Goal: Browse casually: Explore the website without a specific task or goal

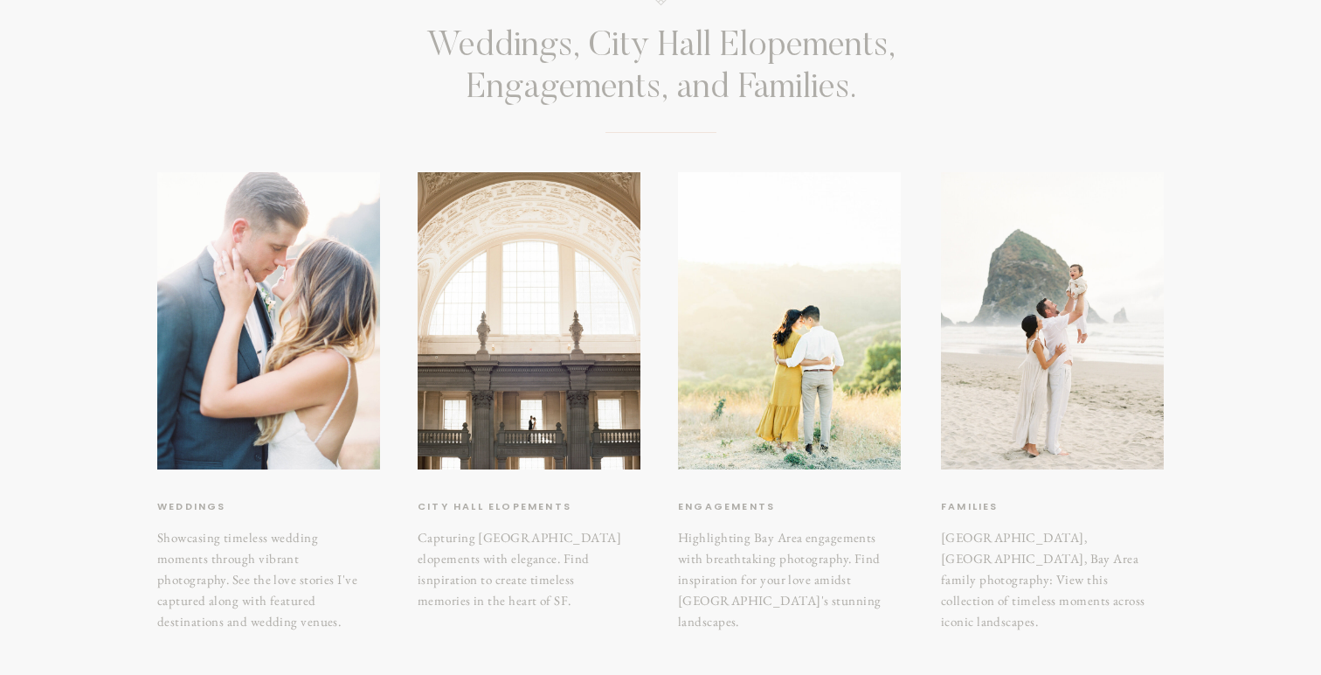
scroll to position [209, 0]
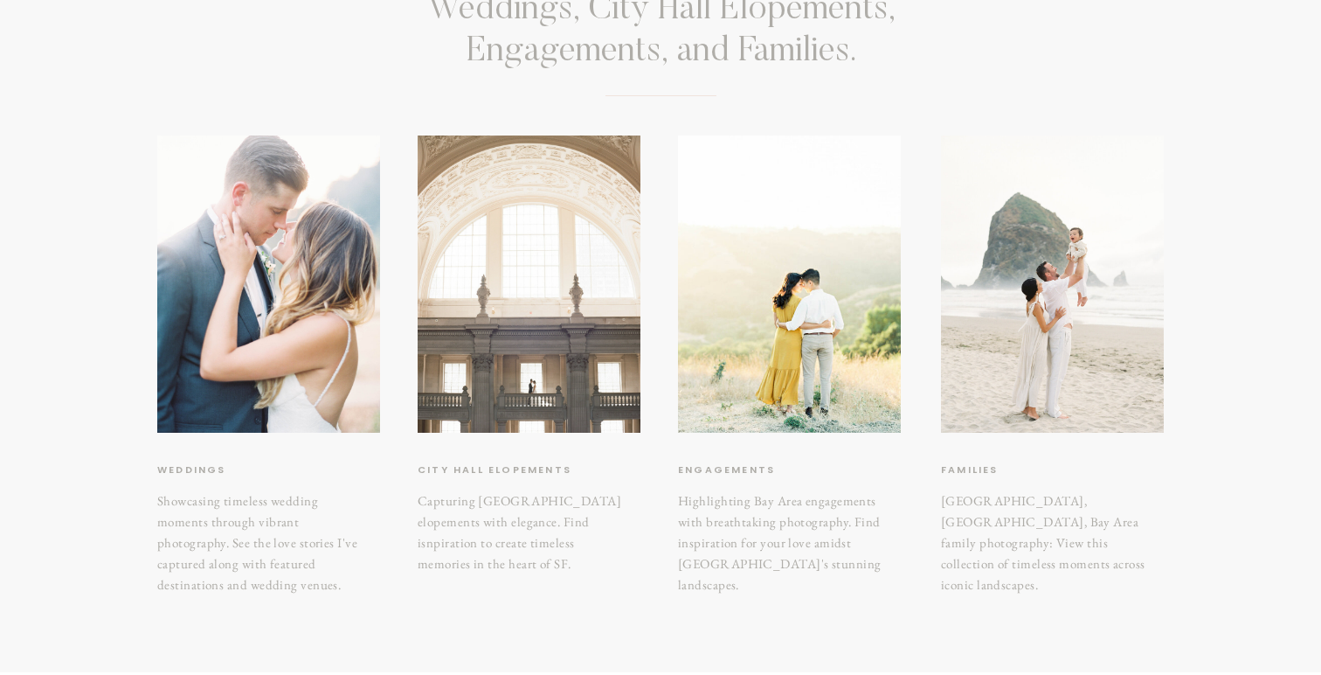
click at [570, 394] on div at bounding box center [529, 283] width 223 height 297
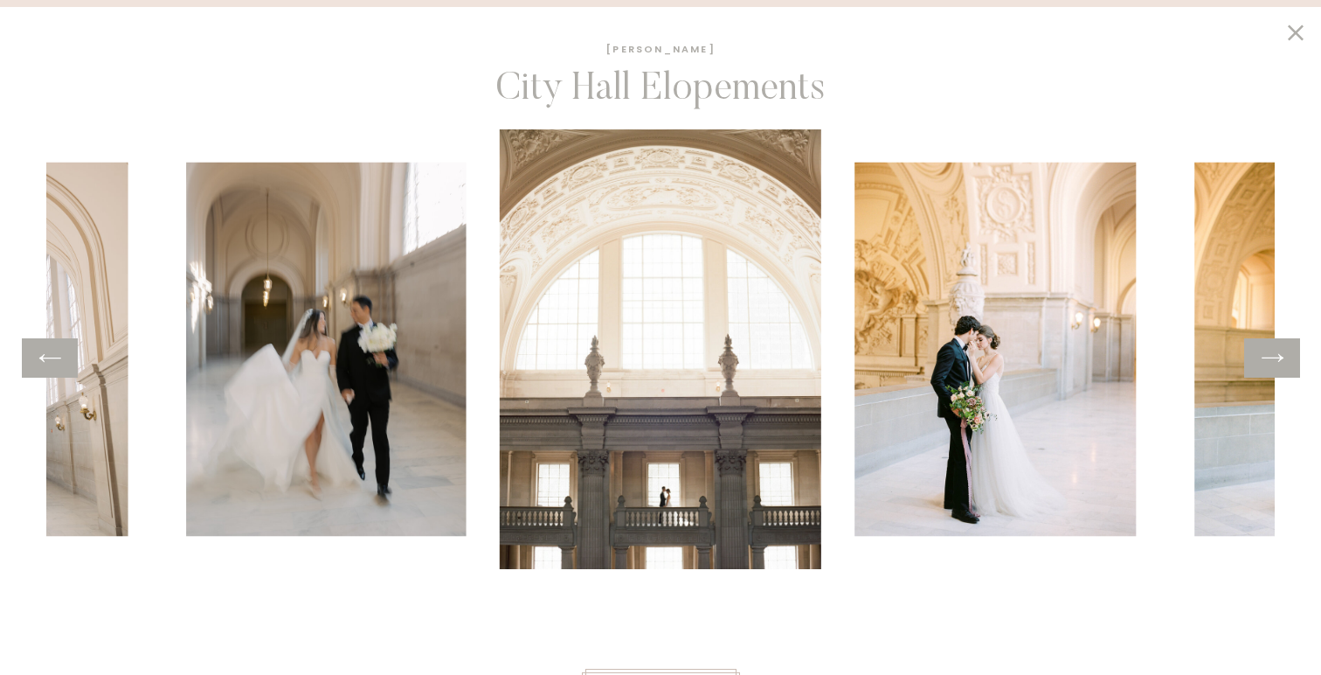
click at [1254, 357] on div at bounding box center [1272, 357] width 56 height 39
click at [1273, 357] on icon at bounding box center [1273, 358] width 22 height 8
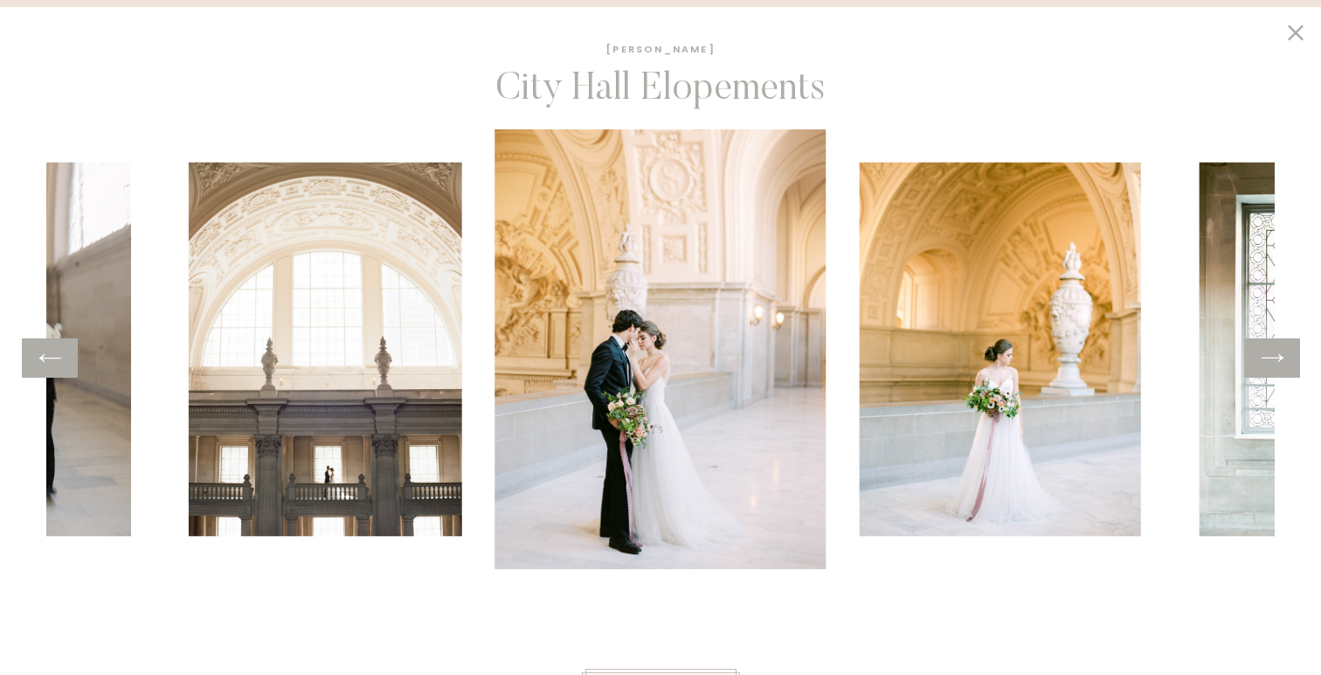
click at [1273, 357] on icon at bounding box center [1273, 358] width 22 height 8
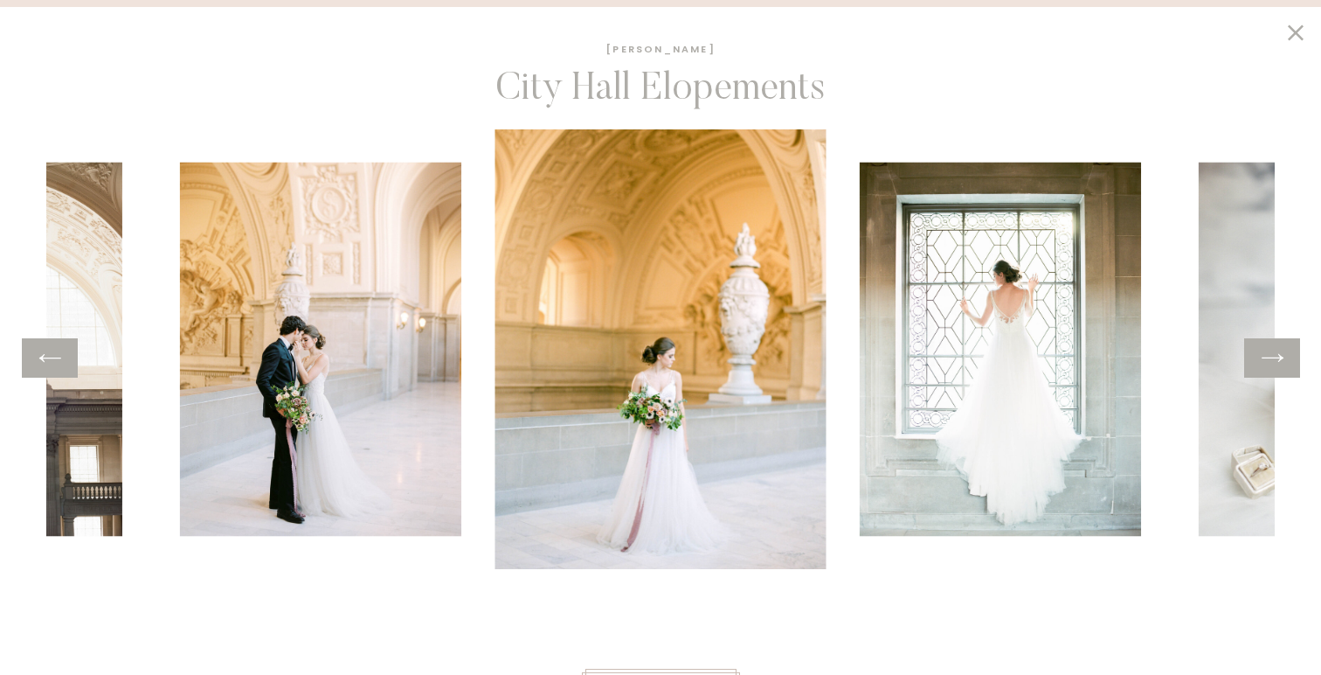
click at [1273, 357] on icon at bounding box center [1273, 358] width 22 height 8
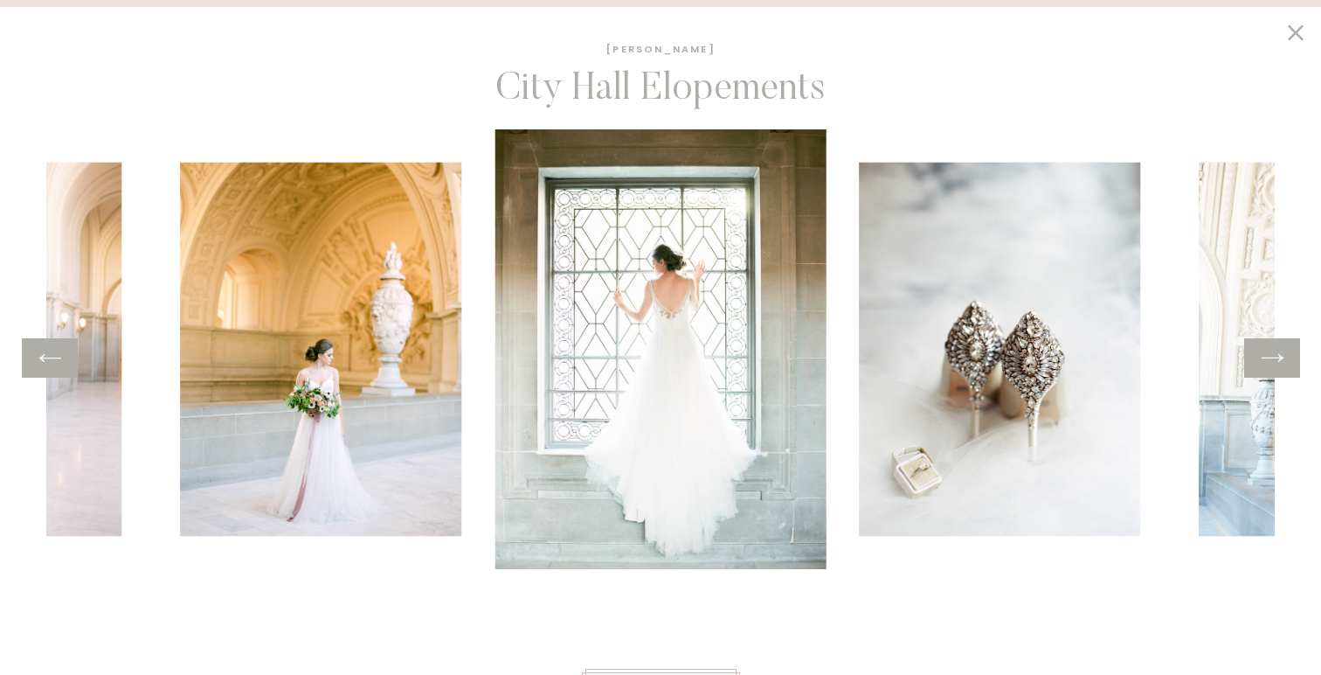
click at [1273, 357] on icon at bounding box center [1273, 358] width 22 height 8
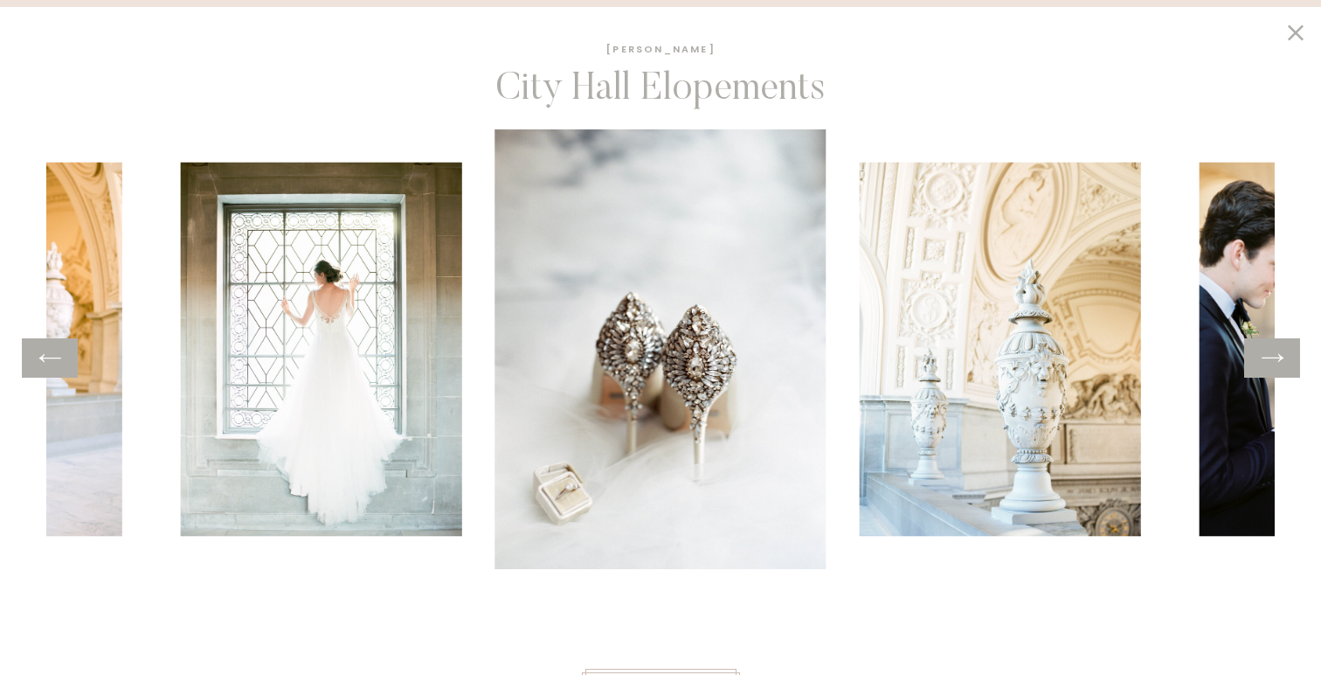
click at [1273, 357] on icon at bounding box center [1273, 358] width 22 height 8
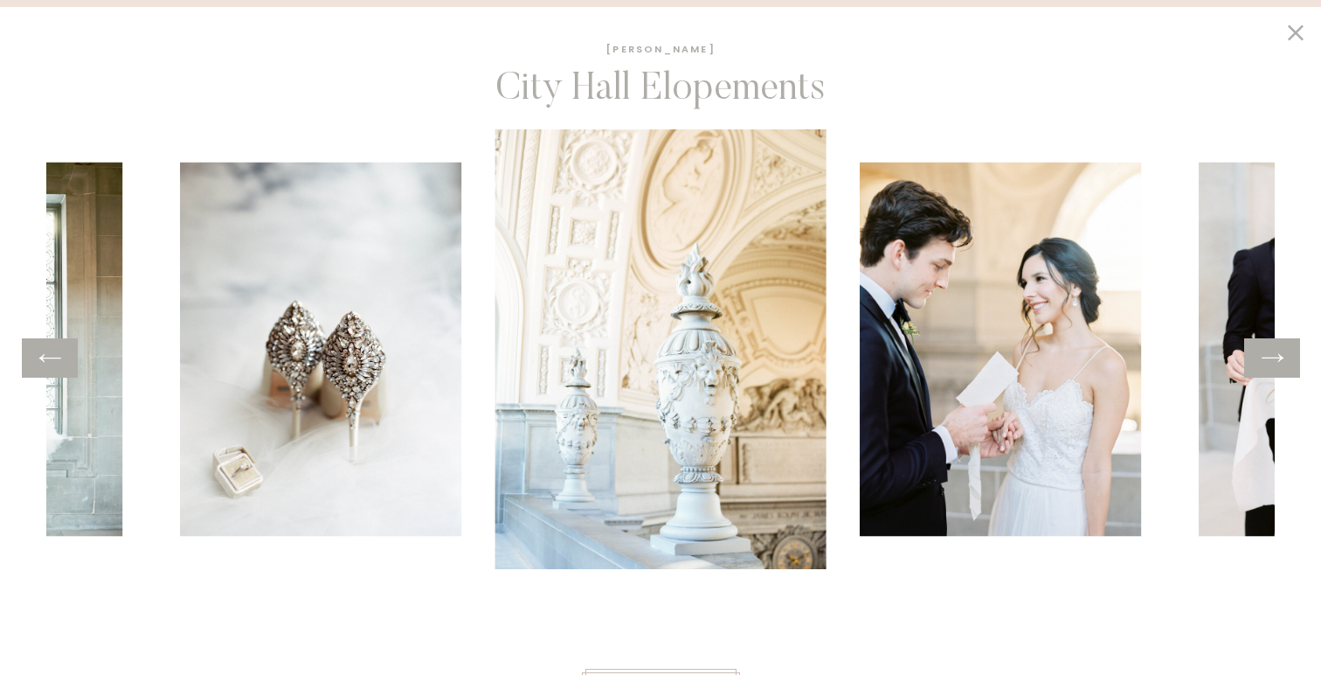
click at [1273, 357] on icon at bounding box center [1273, 358] width 22 height 8
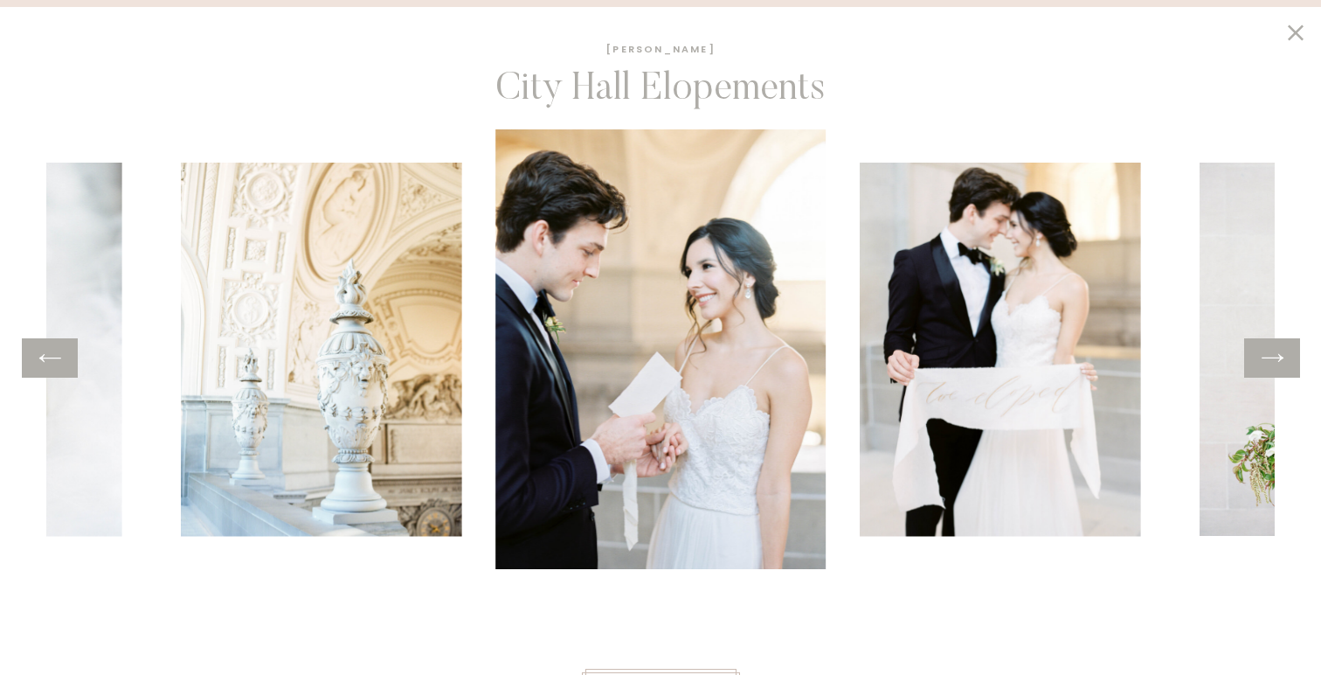
click at [1273, 357] on icon at bounding box center [1273, 358] width 22 height 8
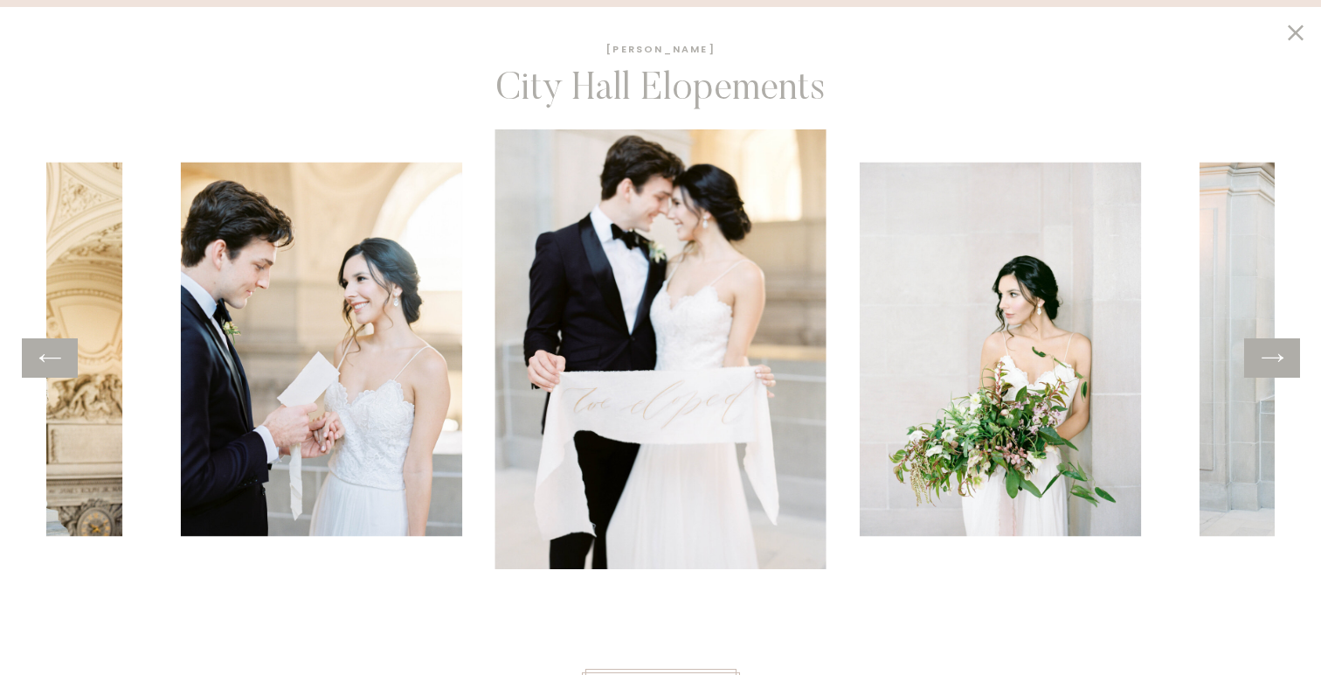
click at [1273, 357] on icon at bounding box center [1273, 358] width 22 height 8
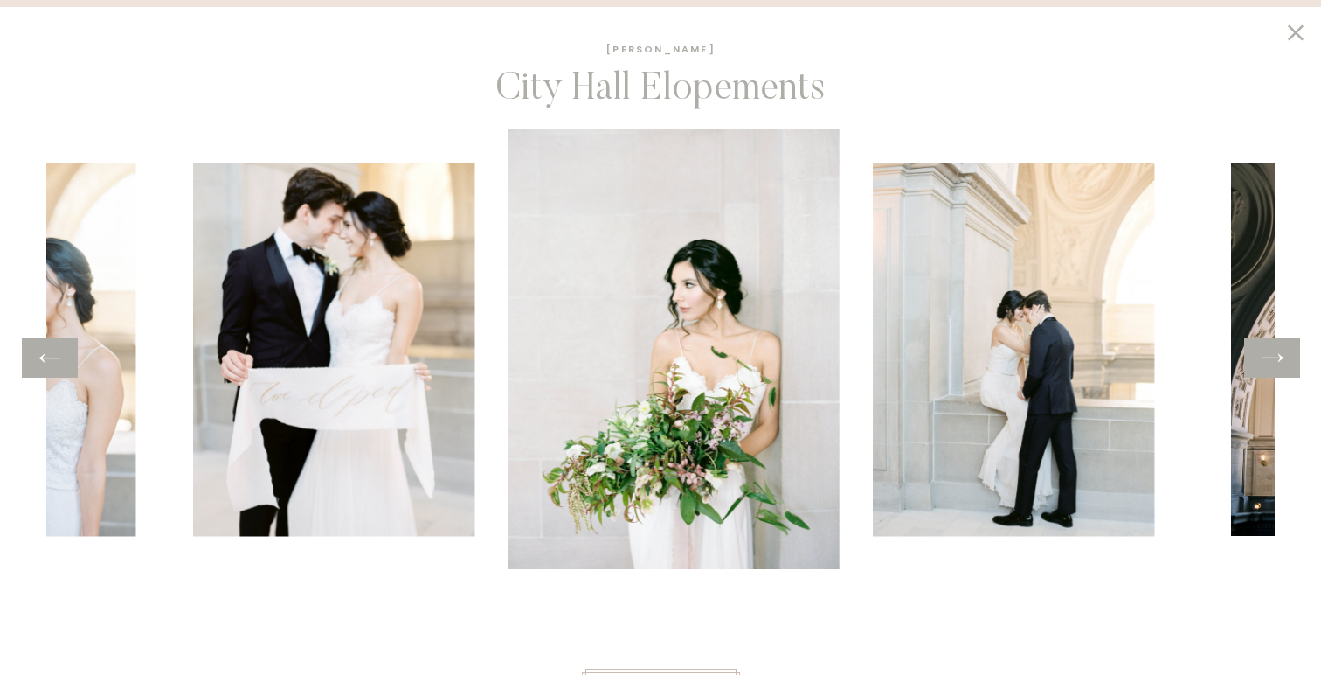
click at [1273, 357] on icon at bounding box center [1273, 358] width 22 height 8
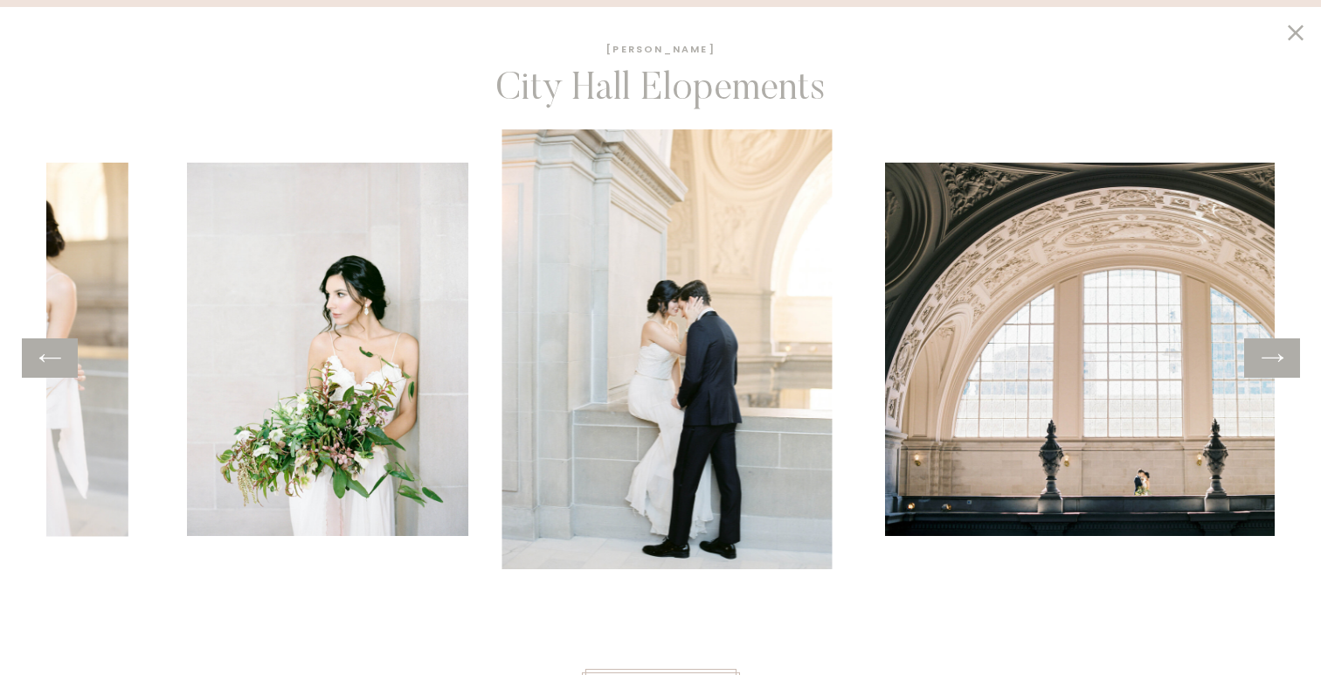
click at [1273, 357] on icon at bounding box center [1273, 358] width 22 height 8
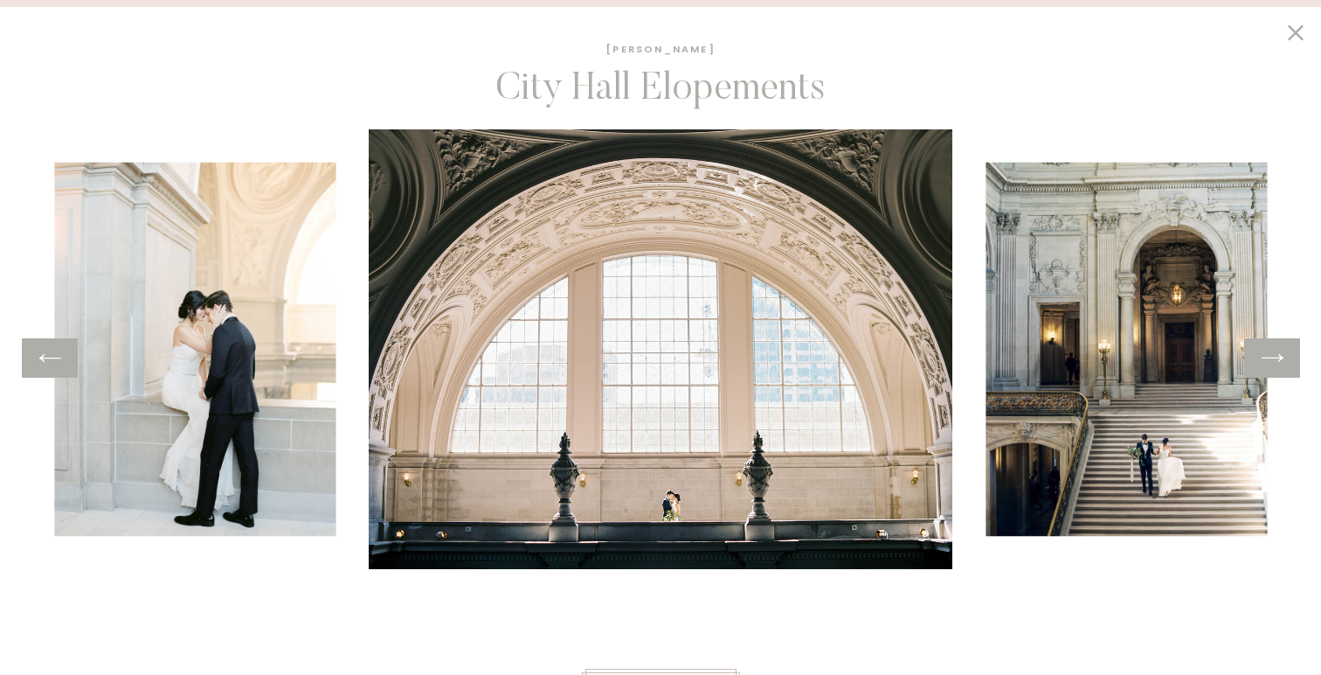
click at [1273, 357] on icon at bounding box center [1273, 358] width 22 height 8
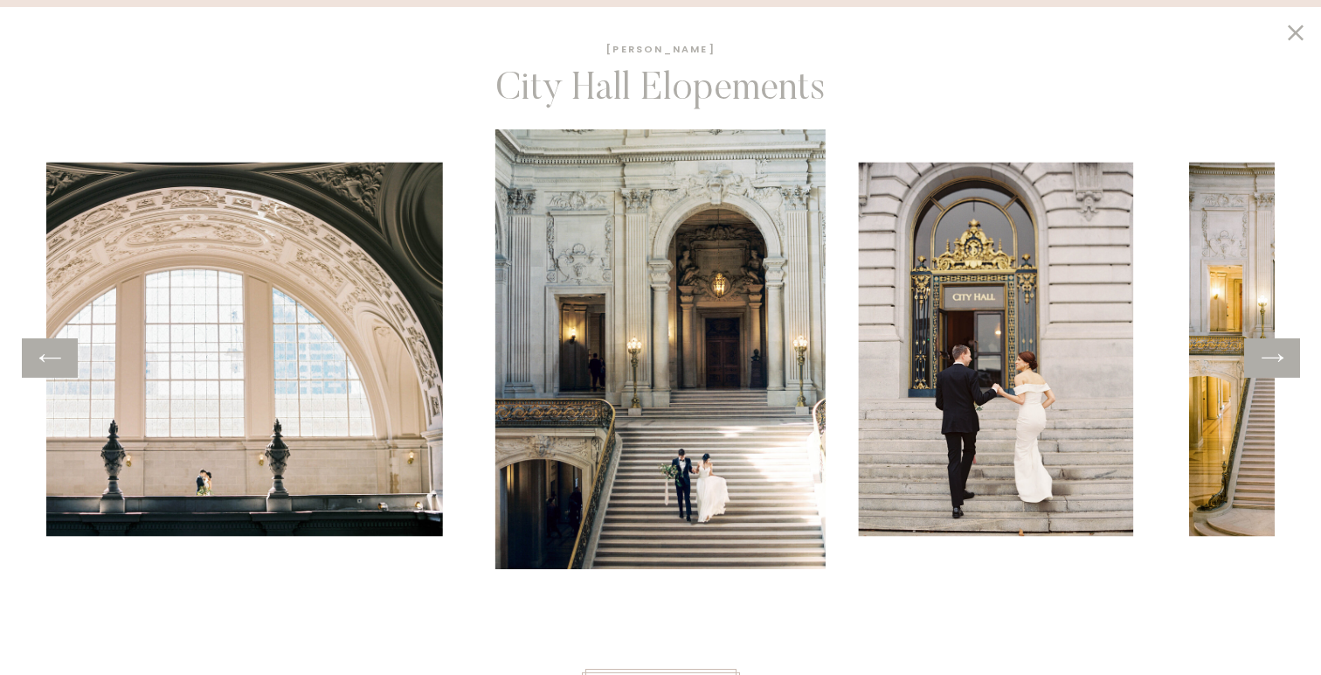
click at [1273, 357] on icon at bounding box center [1273, 358] width 22 height 8
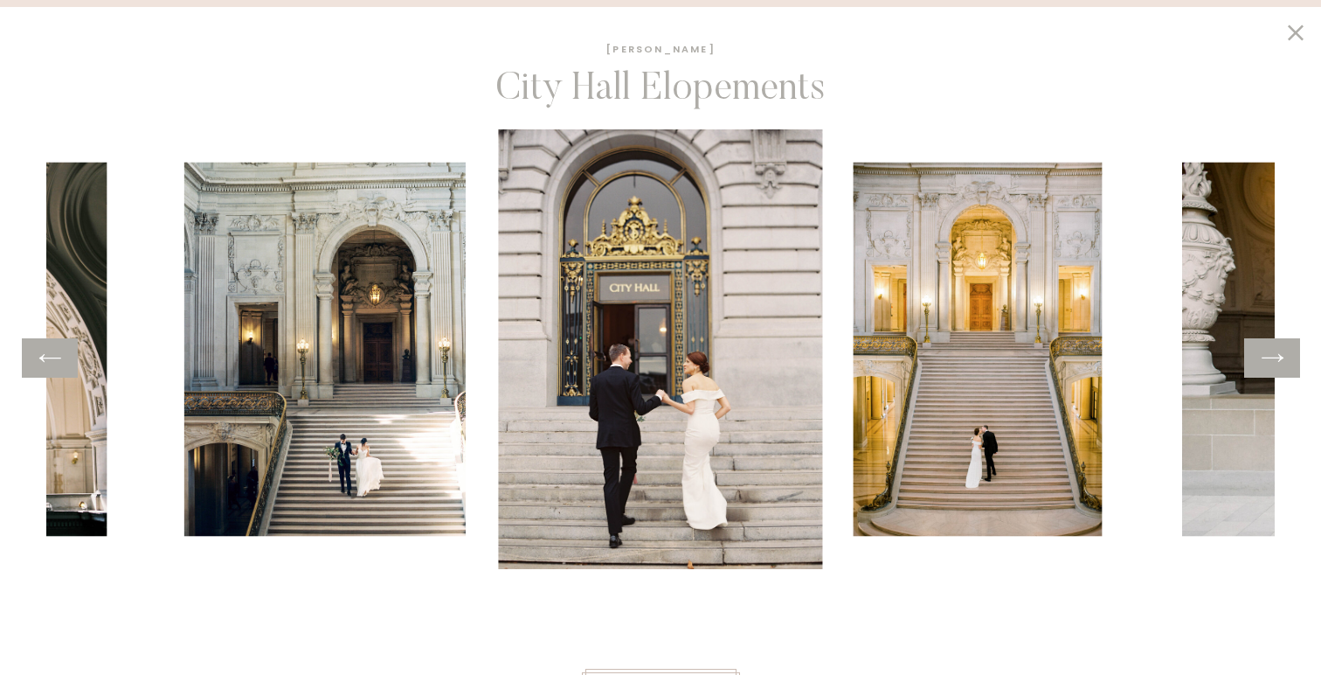
click at [1273, 357] on icon at bounding box center [1273, 358] width 22 height 8
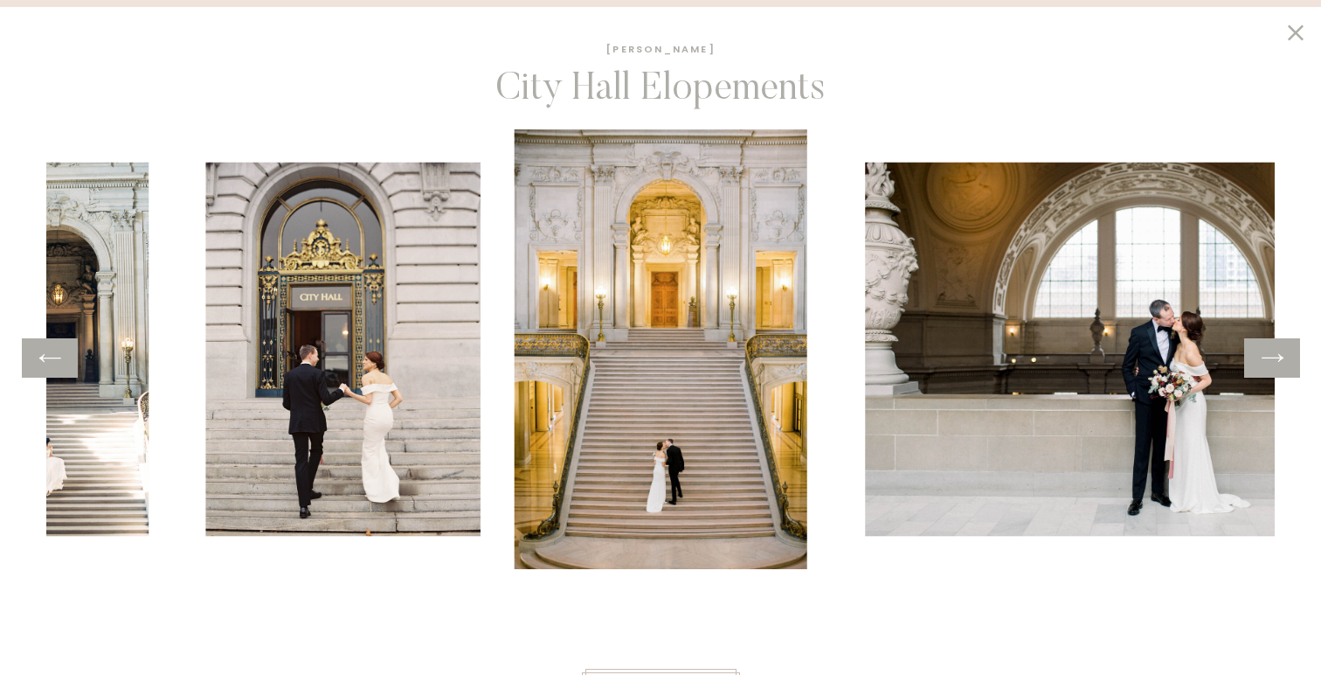
click at [1273, 357] on icon at bounding box center [1273, 358] width 22 height 8
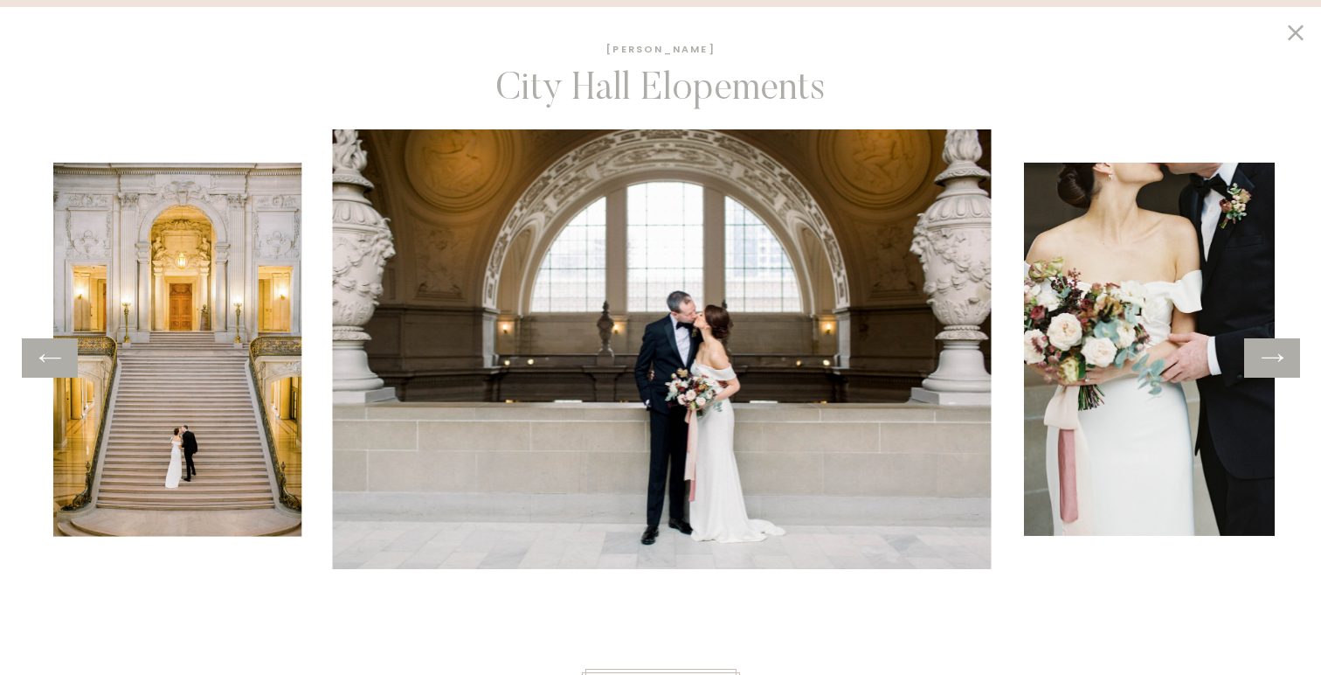
click at [1273, 357] on icon at bounding box center [1273, 358] width 22 height 8
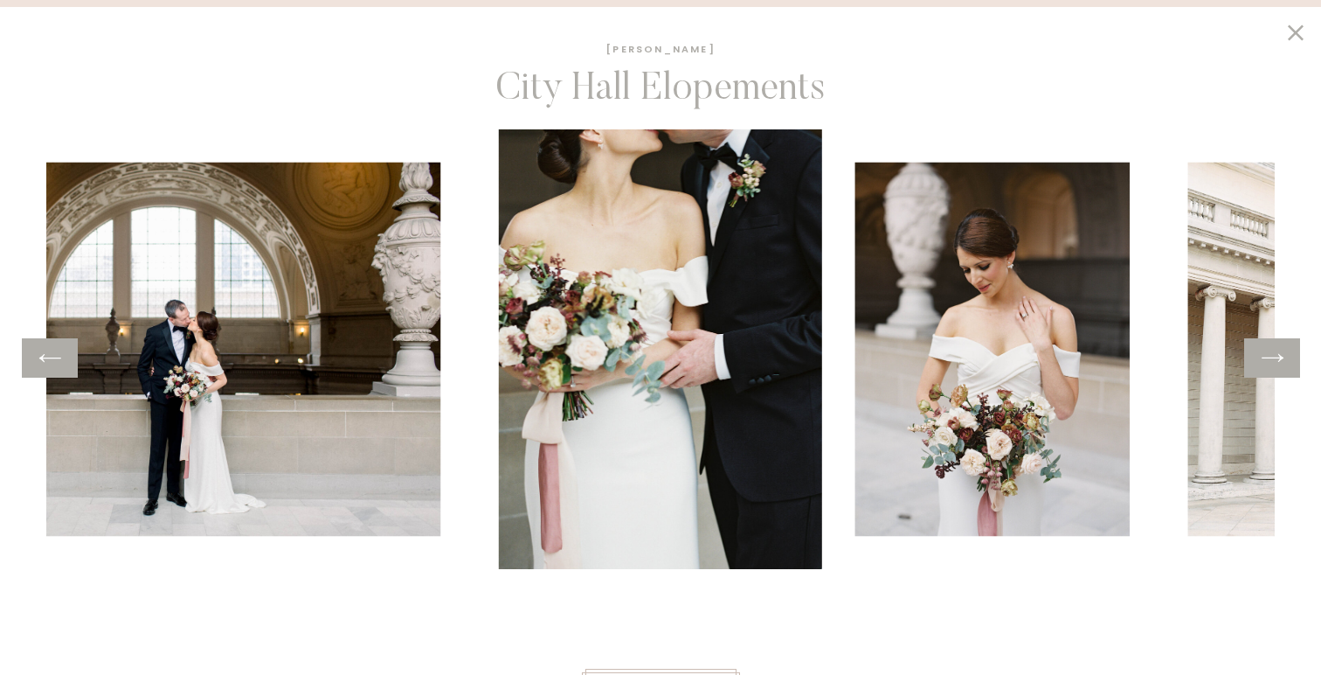
click at [1273, 357] on icon at bounding box center [1273, 358] width 22 height 8
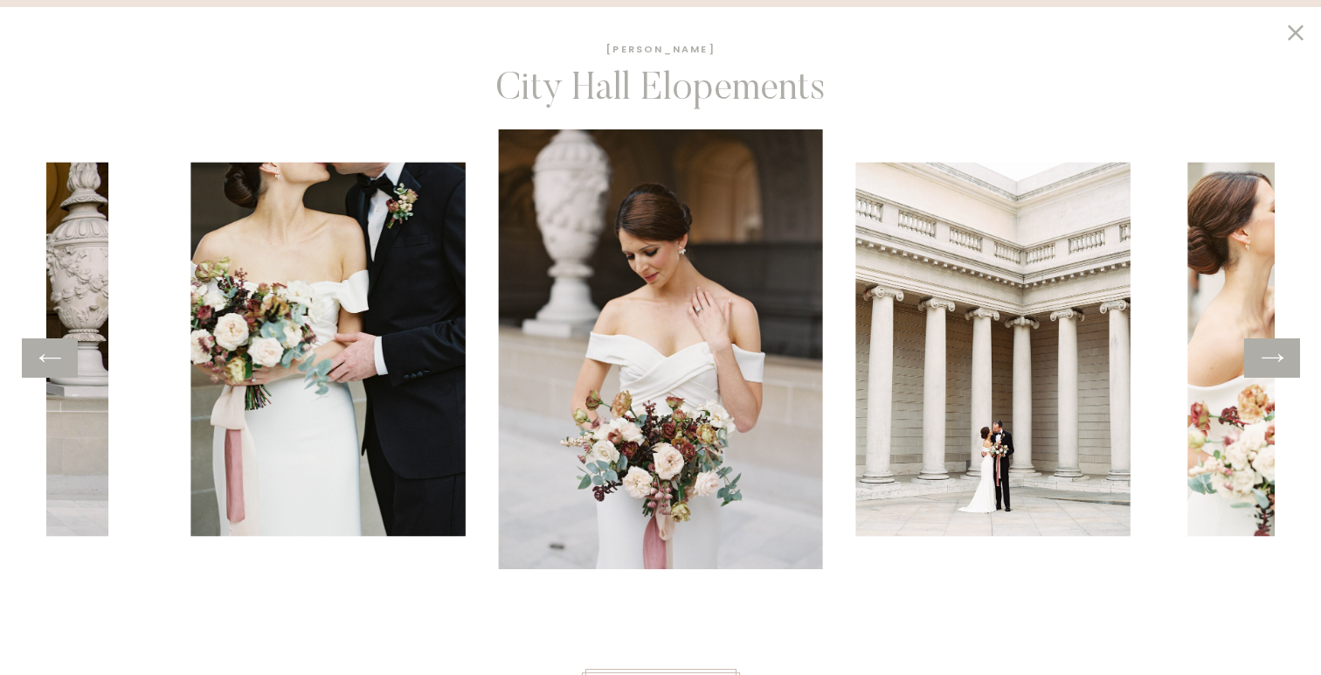
click at [1273, 357] on icon at bounding box center [1273, 358] width 22 height 8
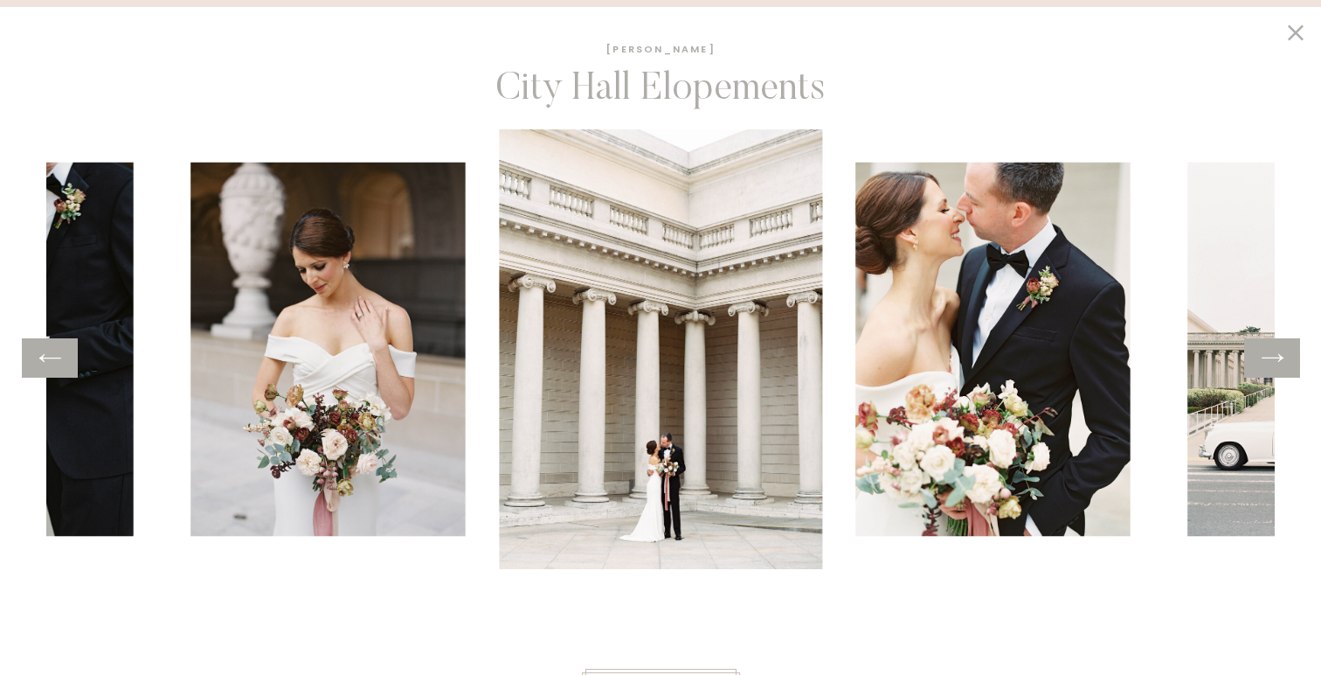
click at [1273, 357] on icon at bounding box center [1273, 358] width 22 height 8
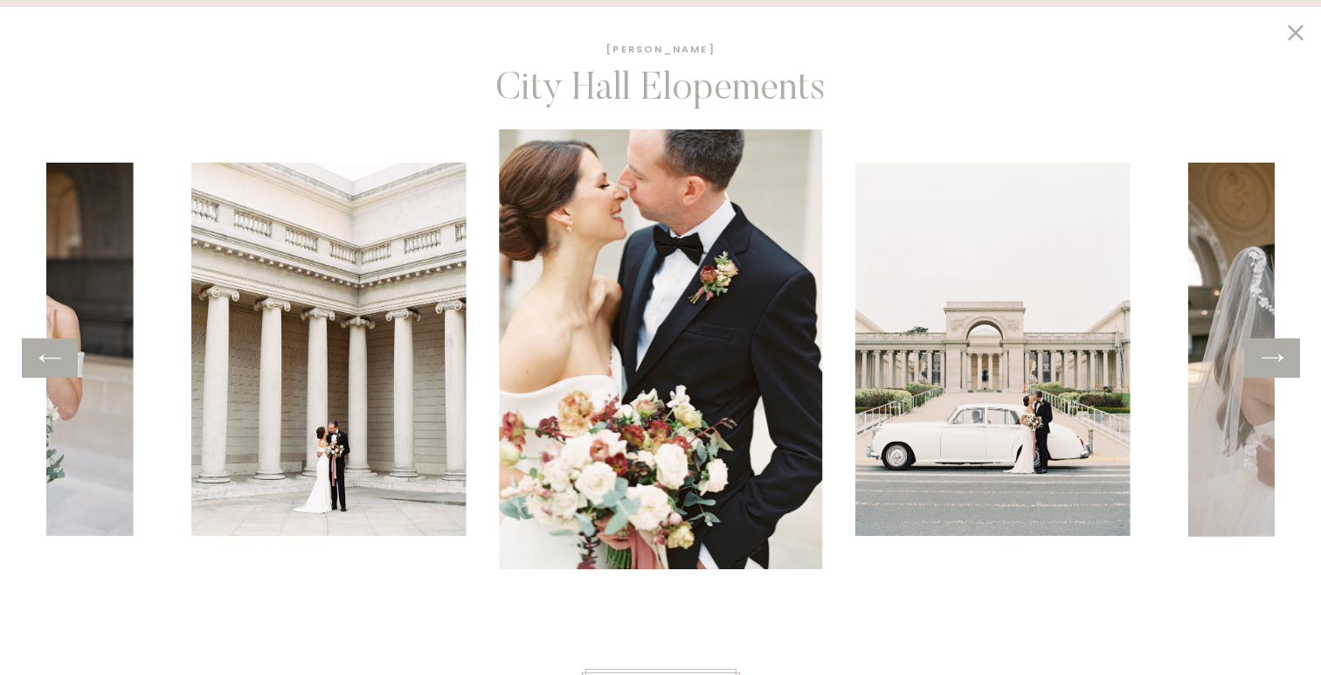
click at [1273, 357] on icon at bounding box center [1273, 358] width 22 height 8
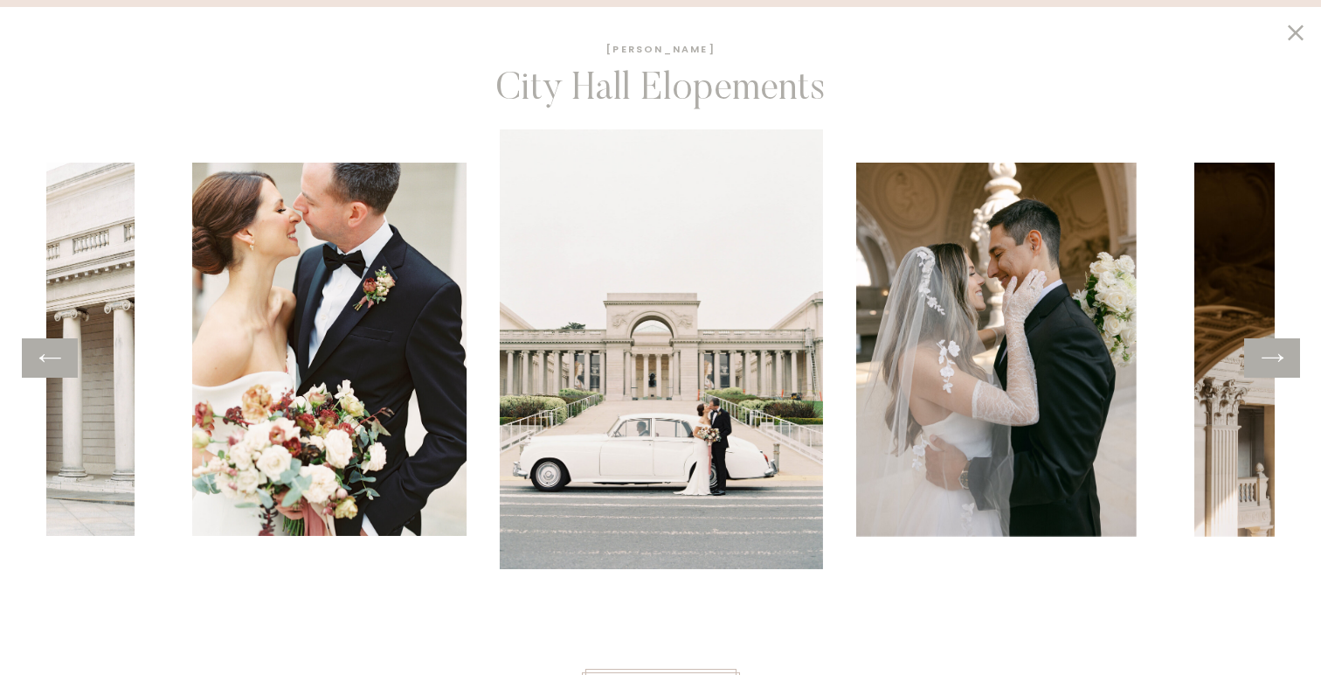
click at [1273, 357] on icon at bounding box center [1273, 358] width 22 height 8
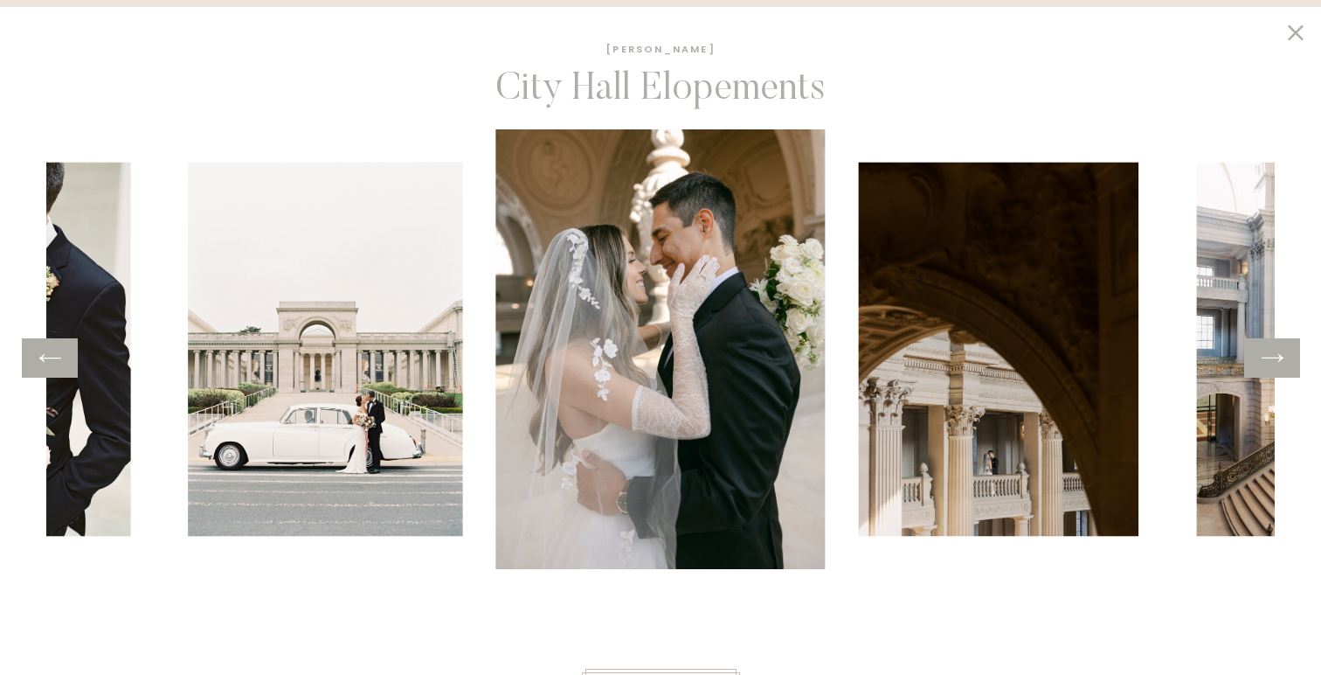
click at [59, 357] on icon at bounding box center [50, 357] width 25 height 27
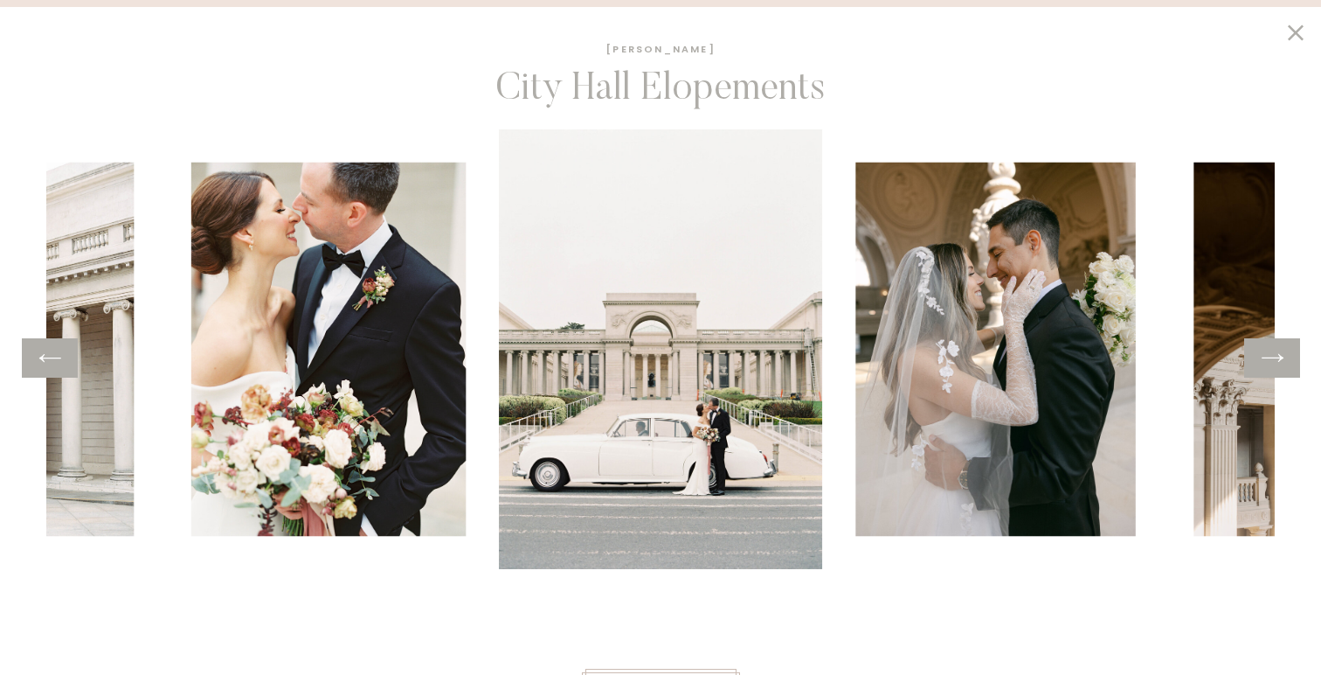
click at [59, 357] on icon at bounding box center [50, 357] width 25 height 27
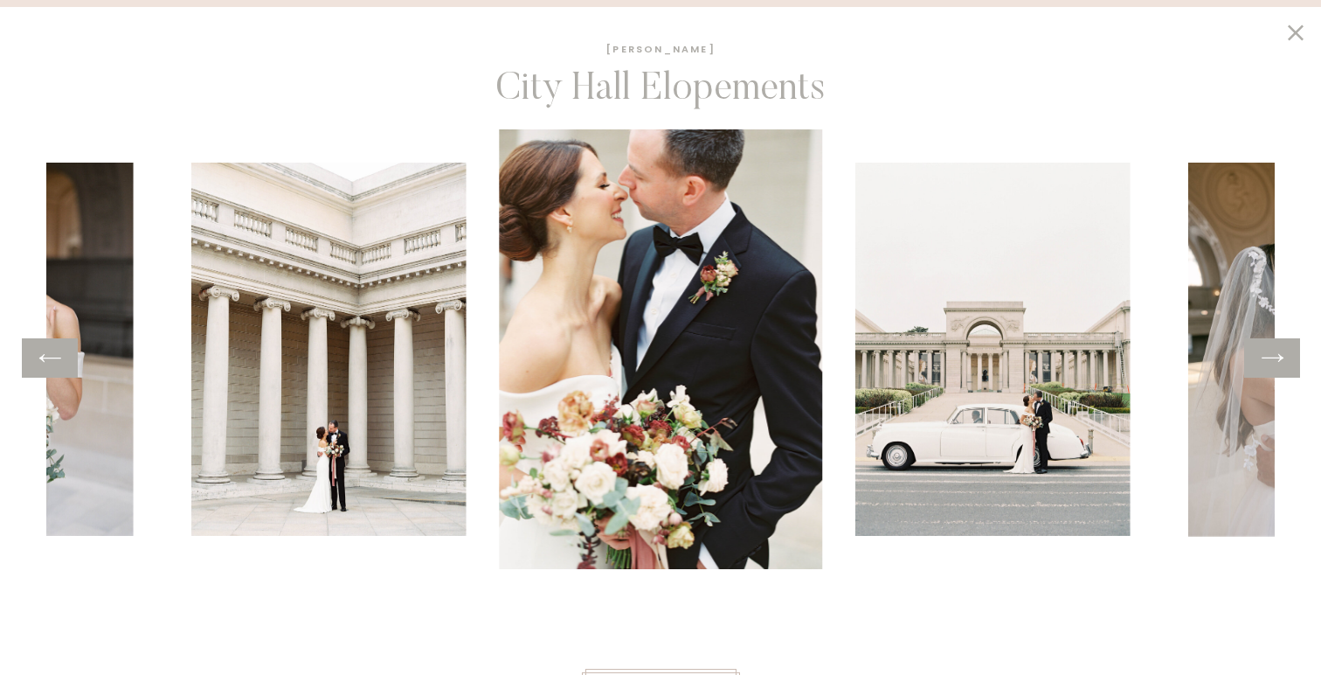
click at [59, 357] on icon at bounding box center [50, 357] width 25 height 27
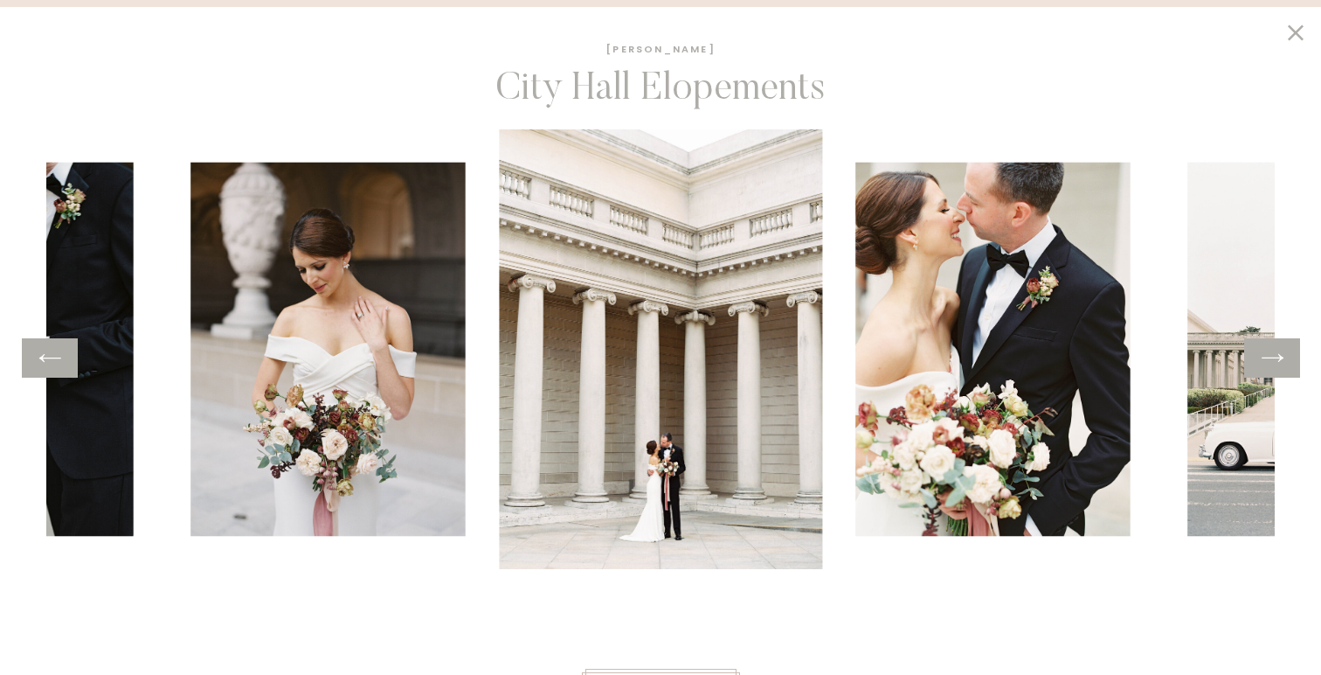
click at [59, 357] on icon at bounding box center [50, 357] width 25 height 27
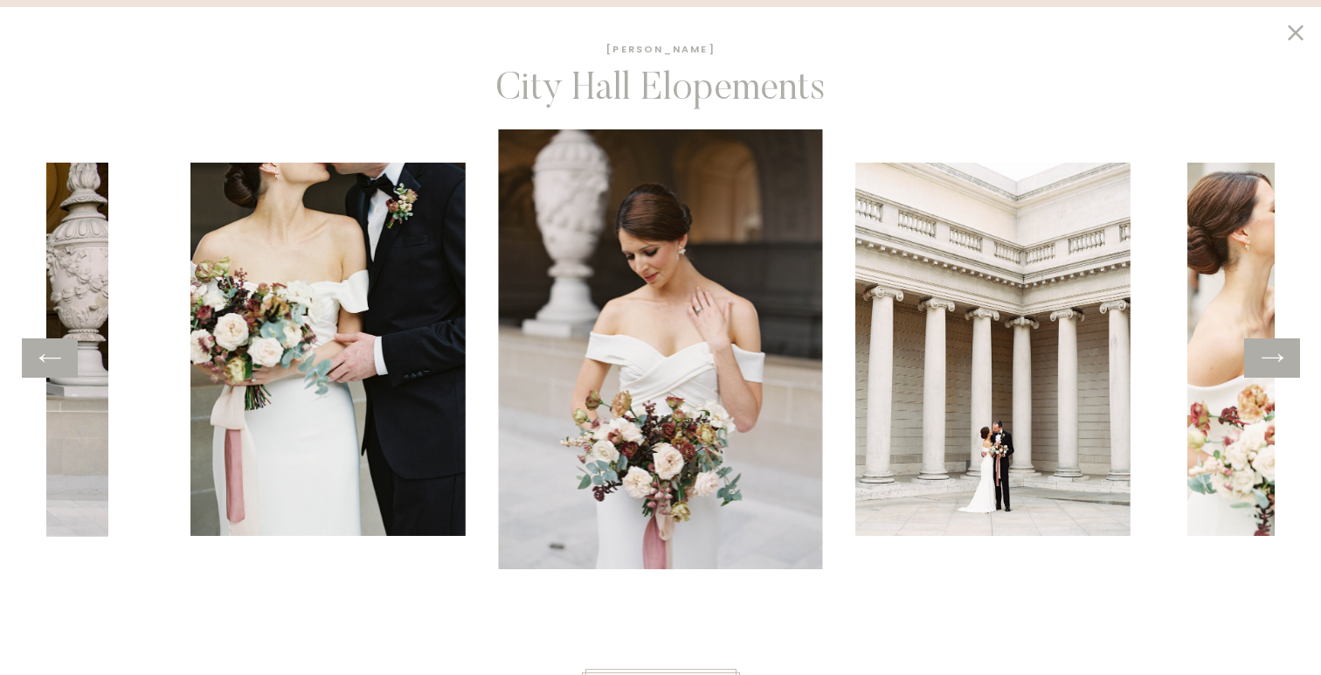
click at [59, 357] on icon at bounding box center [50, 357] width 25 height 27
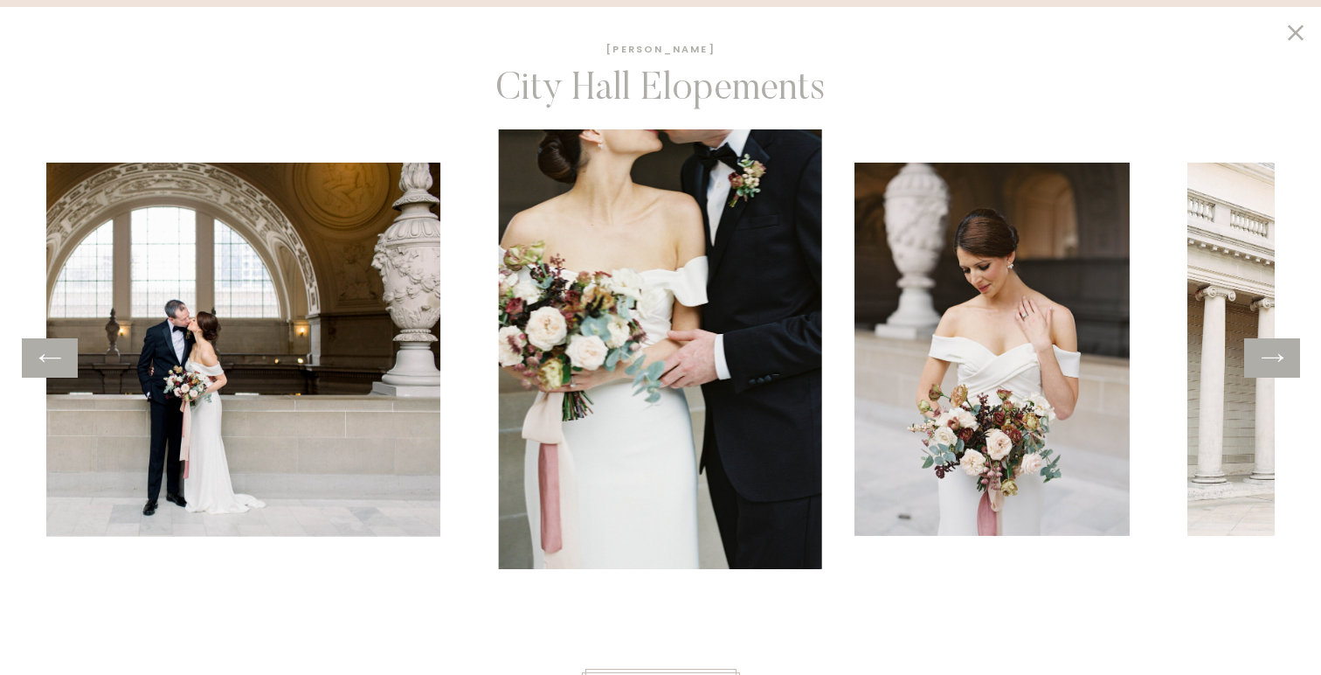
click at [59, 357] on icon at bounding box center [50, 357] width 25 height 27
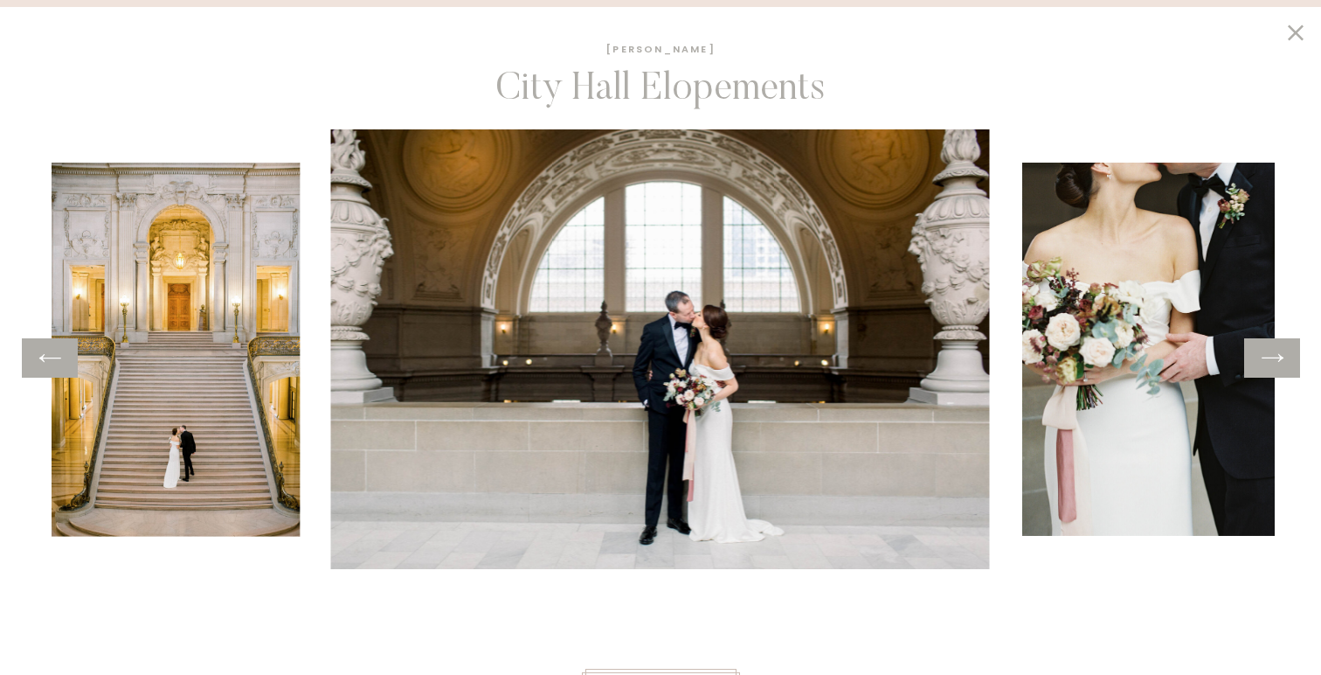
click at [59, 357] on icon at bounding box center [50, 357] width 25 height 27
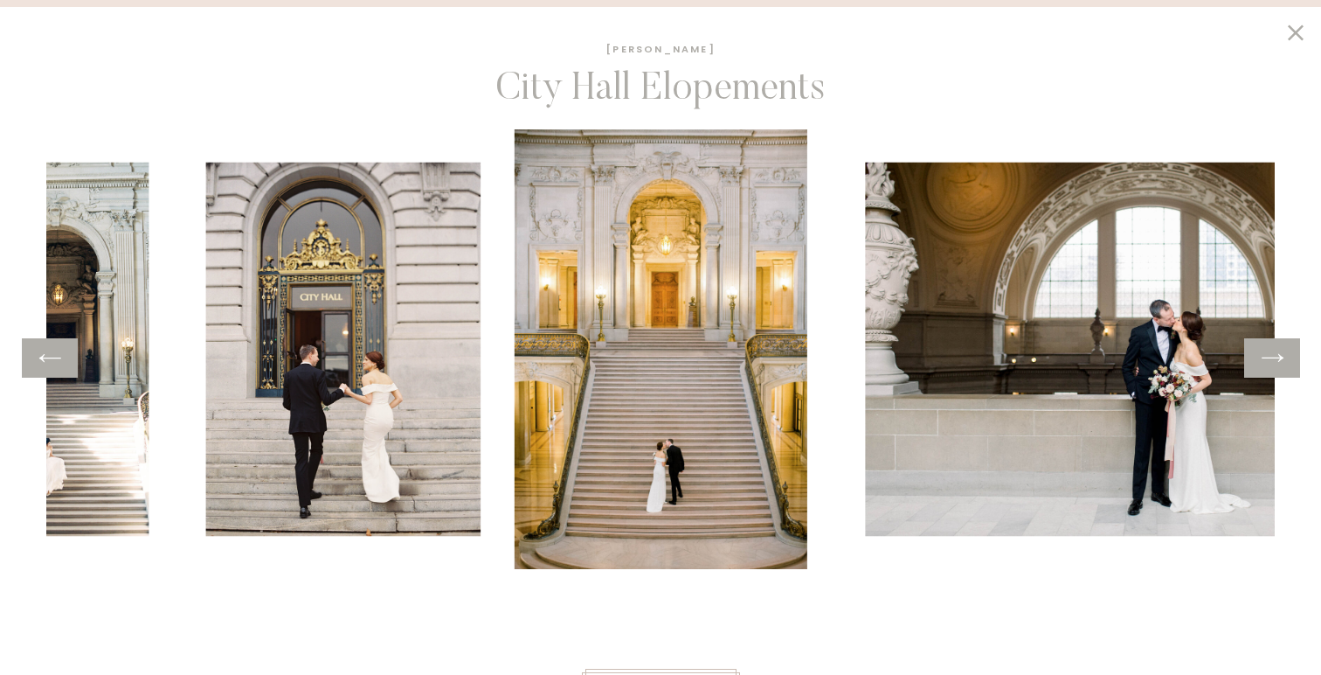
click at [59, 357] on icon at bounding box center [50, 357] width 25 height 27
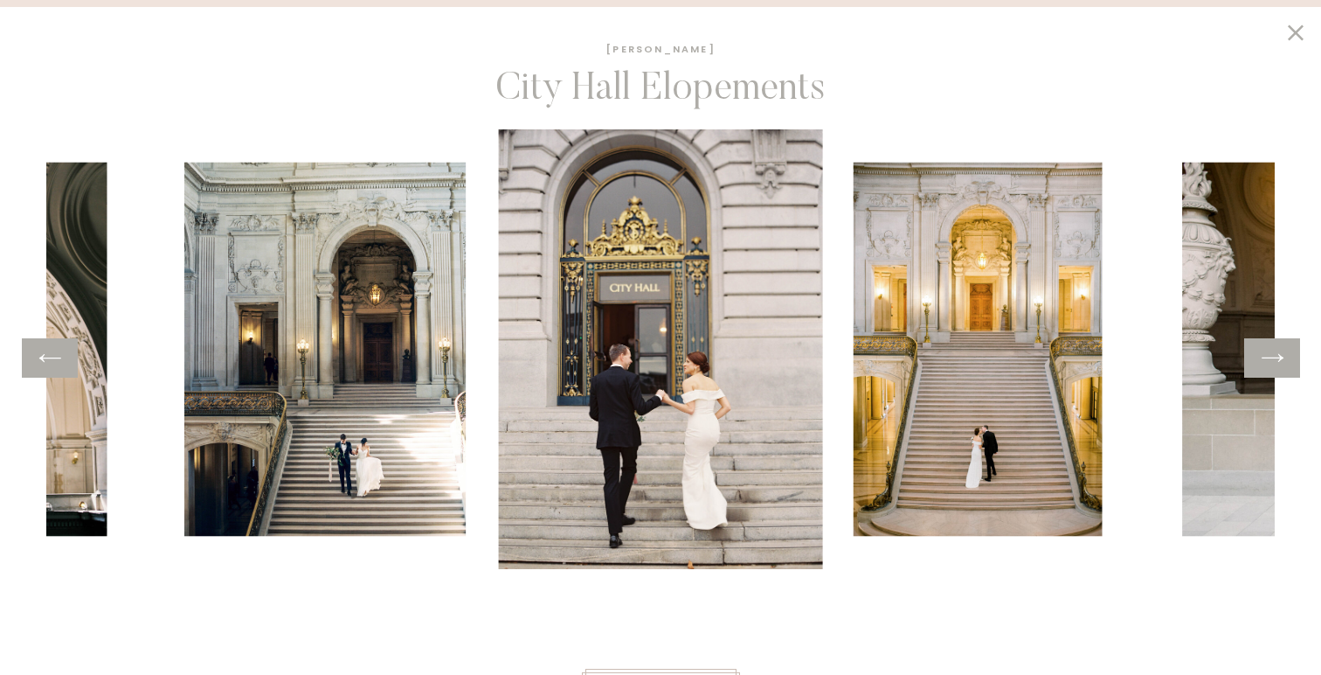
click at [59, 357] on icon at bounding box center [50, 357] width 25 height 27
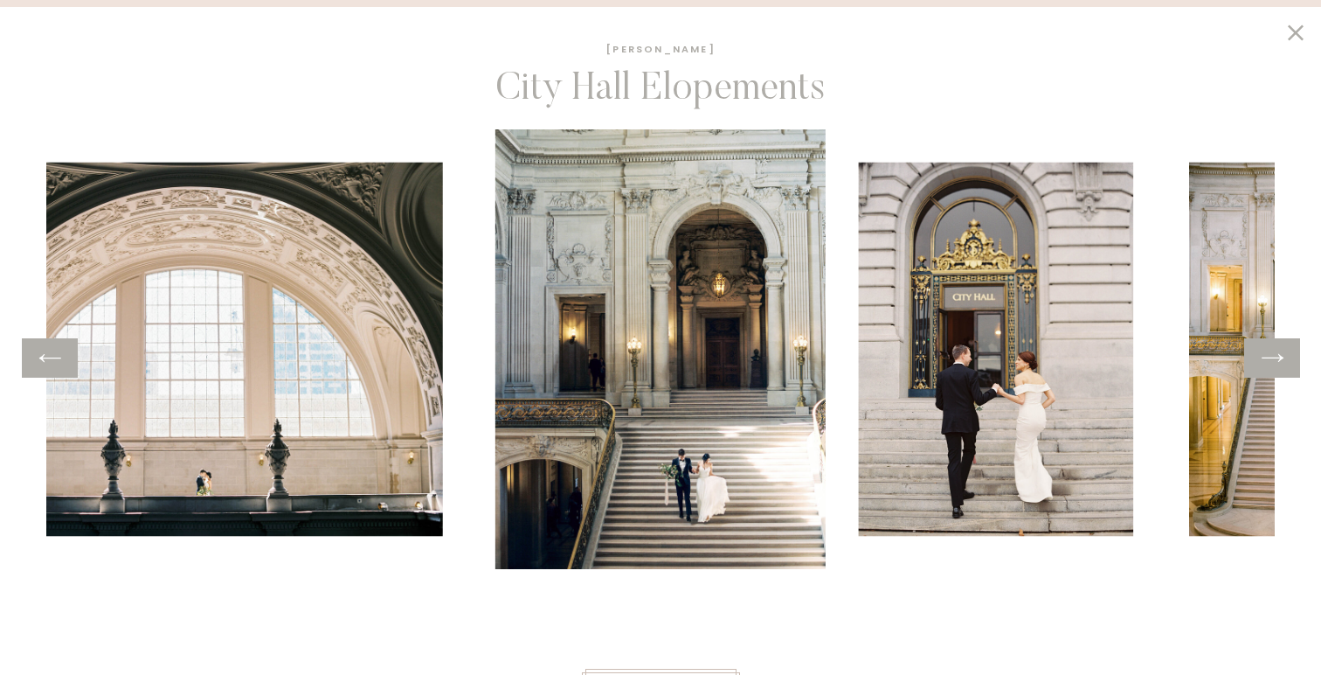
click at [59, 357] on icon at bounding box center [50, 357] width 25 height 27
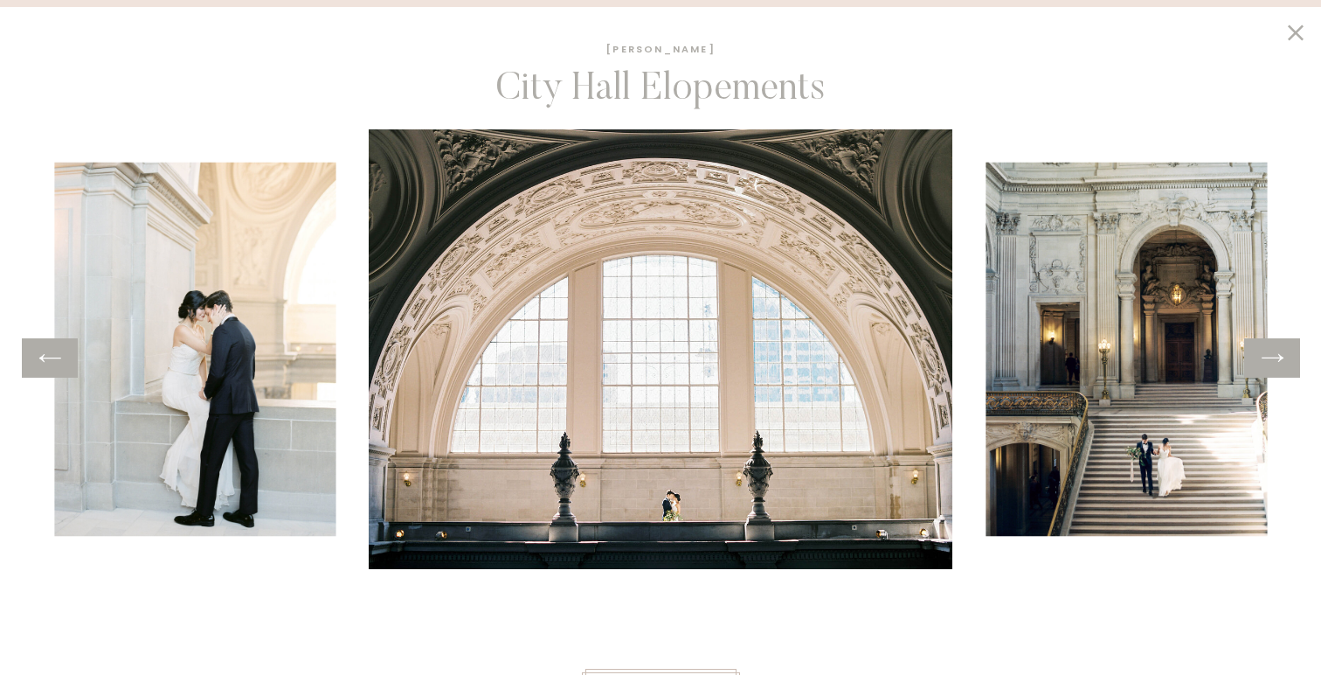
click at [59, 357] on icon at bounding box center [50, 357] width 25 height 27
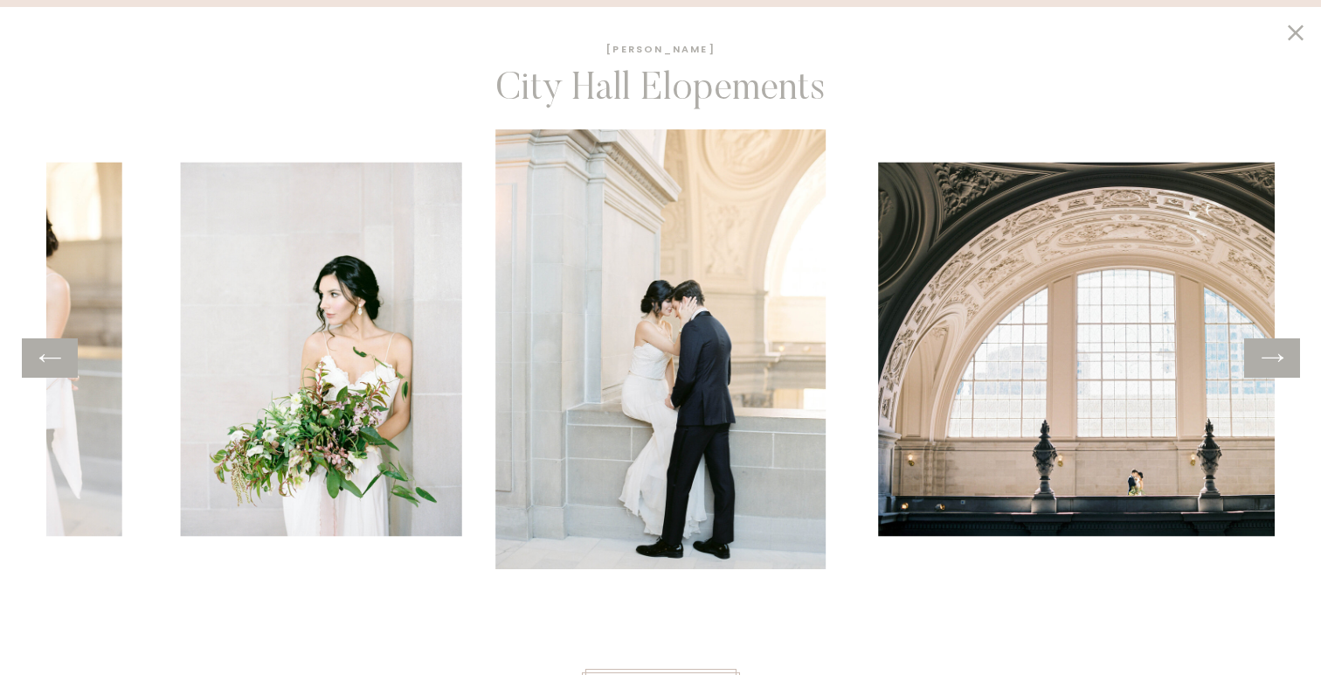
click at [55, 364] on icon at bounding box center [50, 357] width 25 height 27
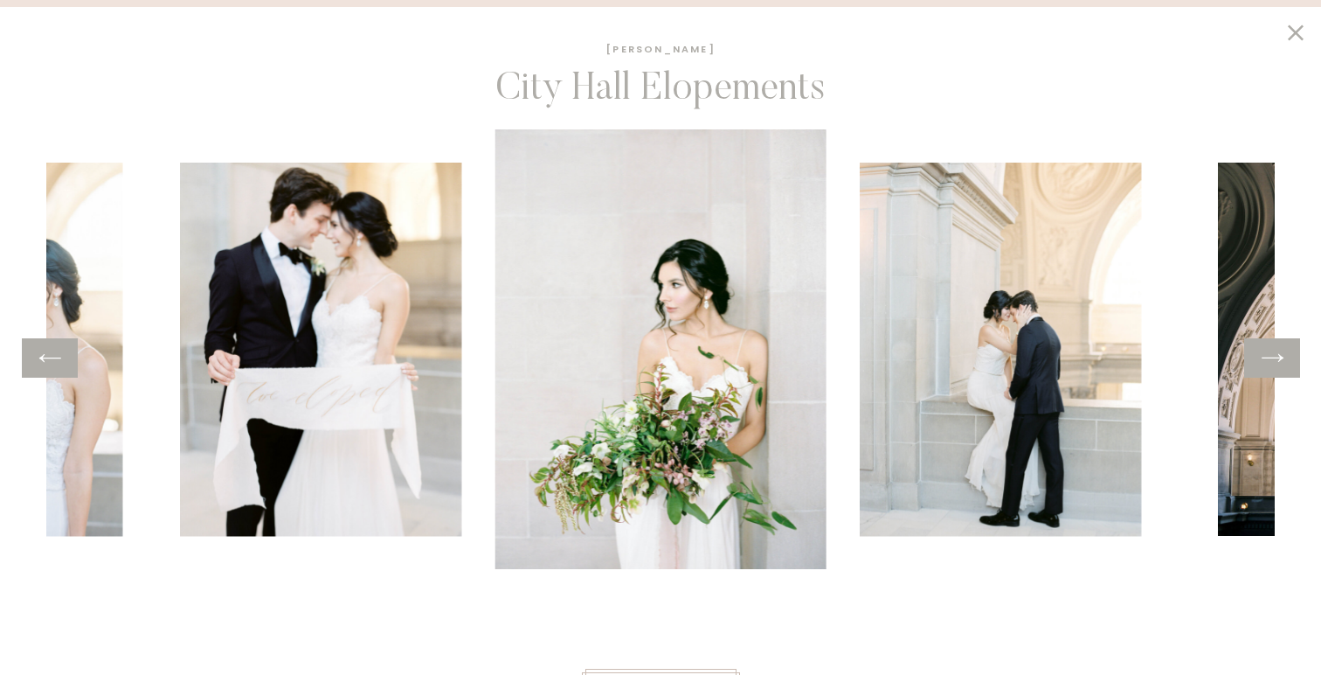
click at [55, 364] on icon at bounding box center [50, 357] width 25 height 27
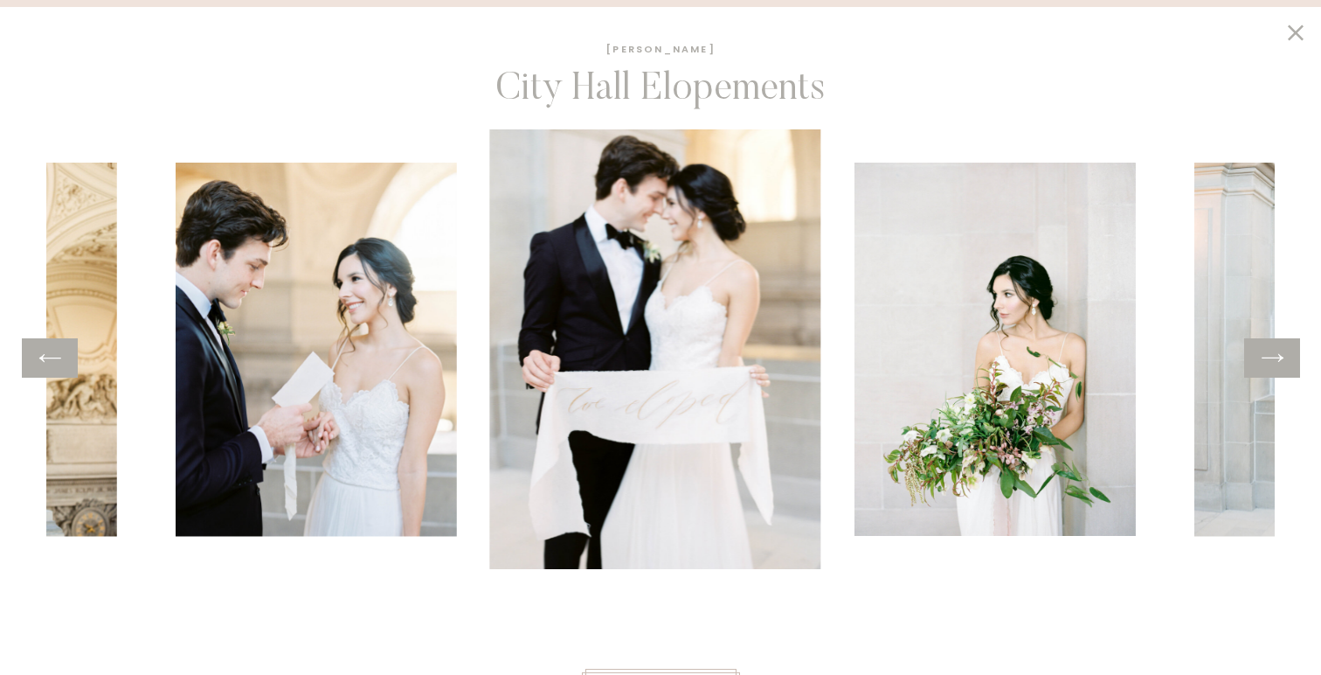
click at [55, 364] on icon at bounding box center [50, 357] width 25 height 27
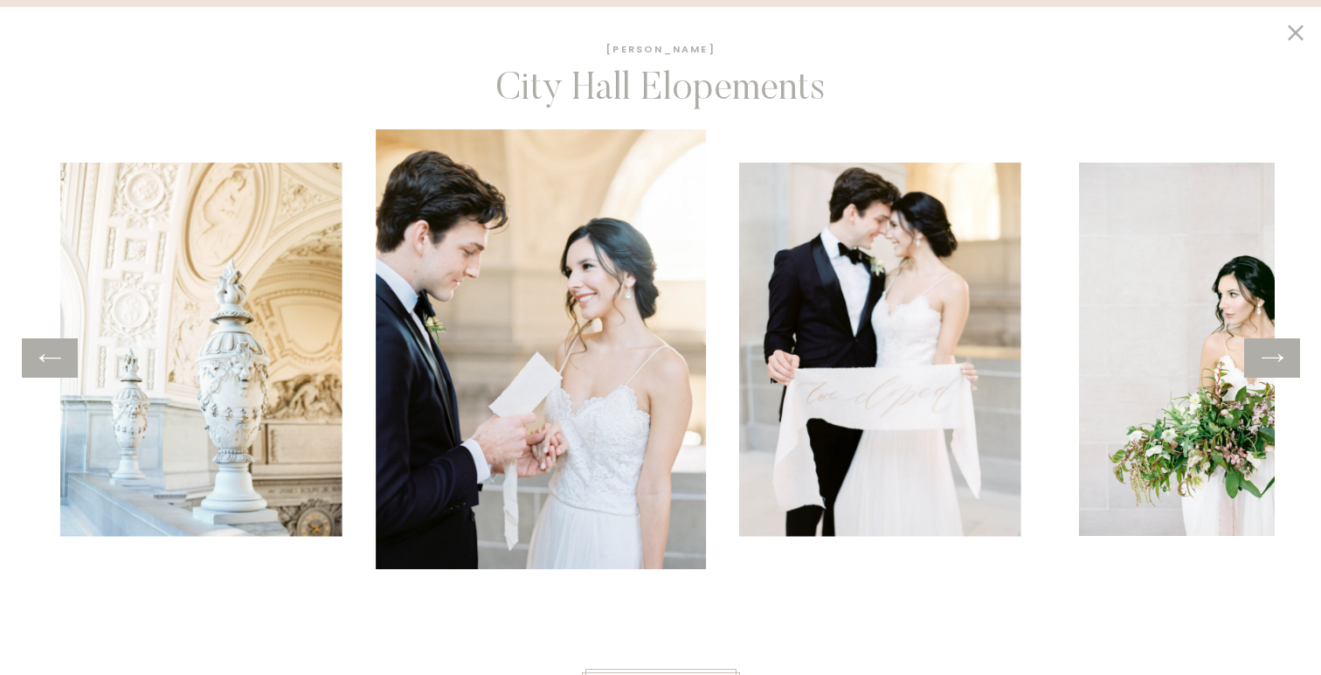
click at [55, 364] on icon at bounding box center [50, 357] width 25 height 27
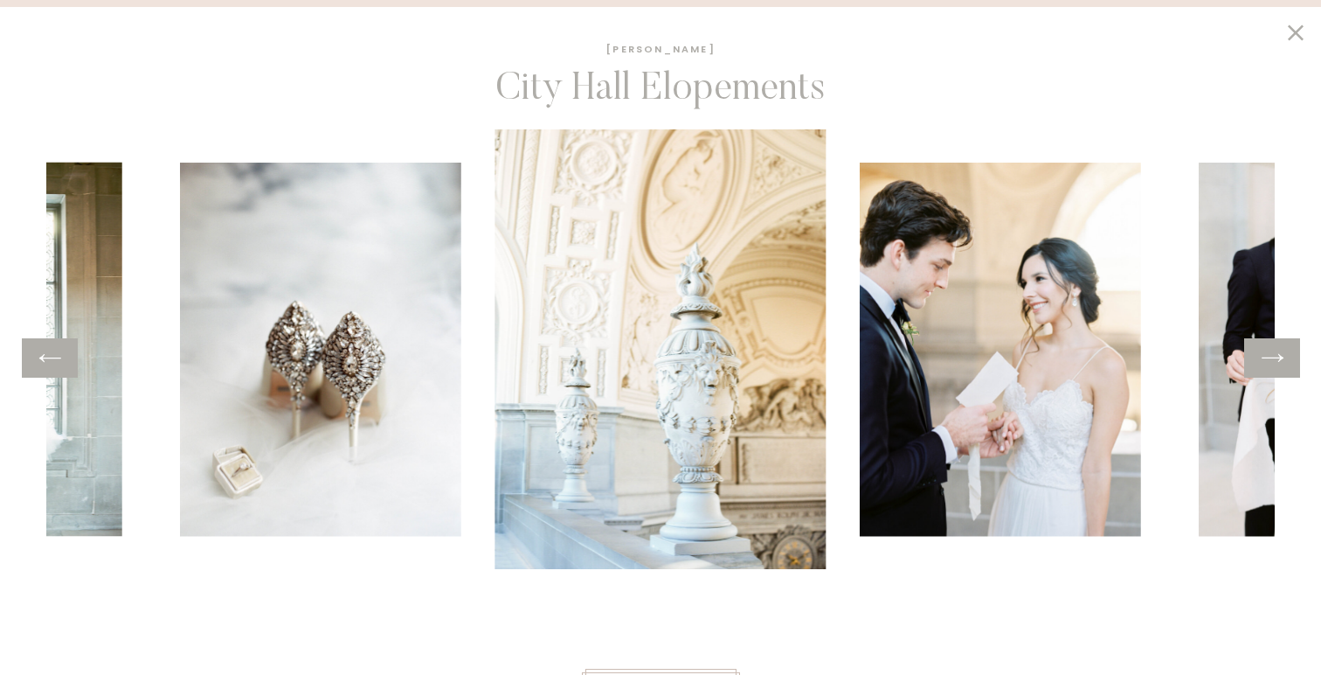
click at [55, 364] on icon at bounding box center [50, 357] width 25 height 27
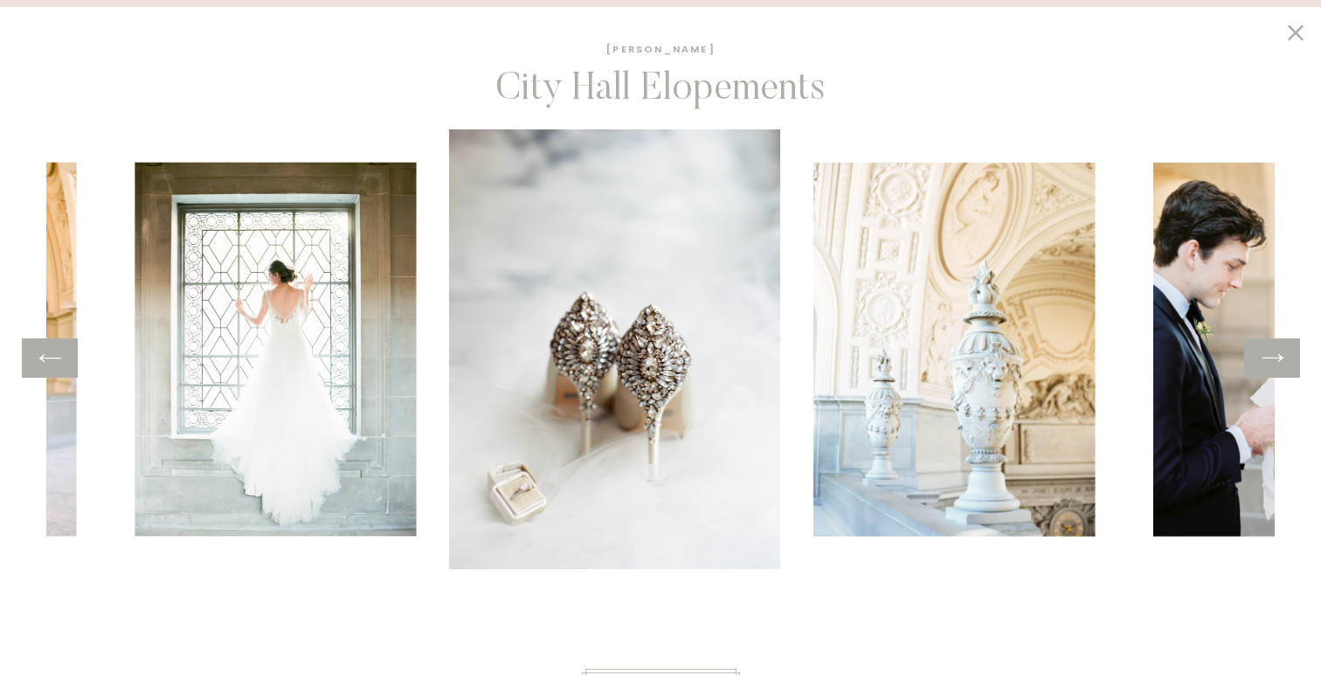
click at [55, 364] on icon at bounding box center [50, 357] width 25 height 27
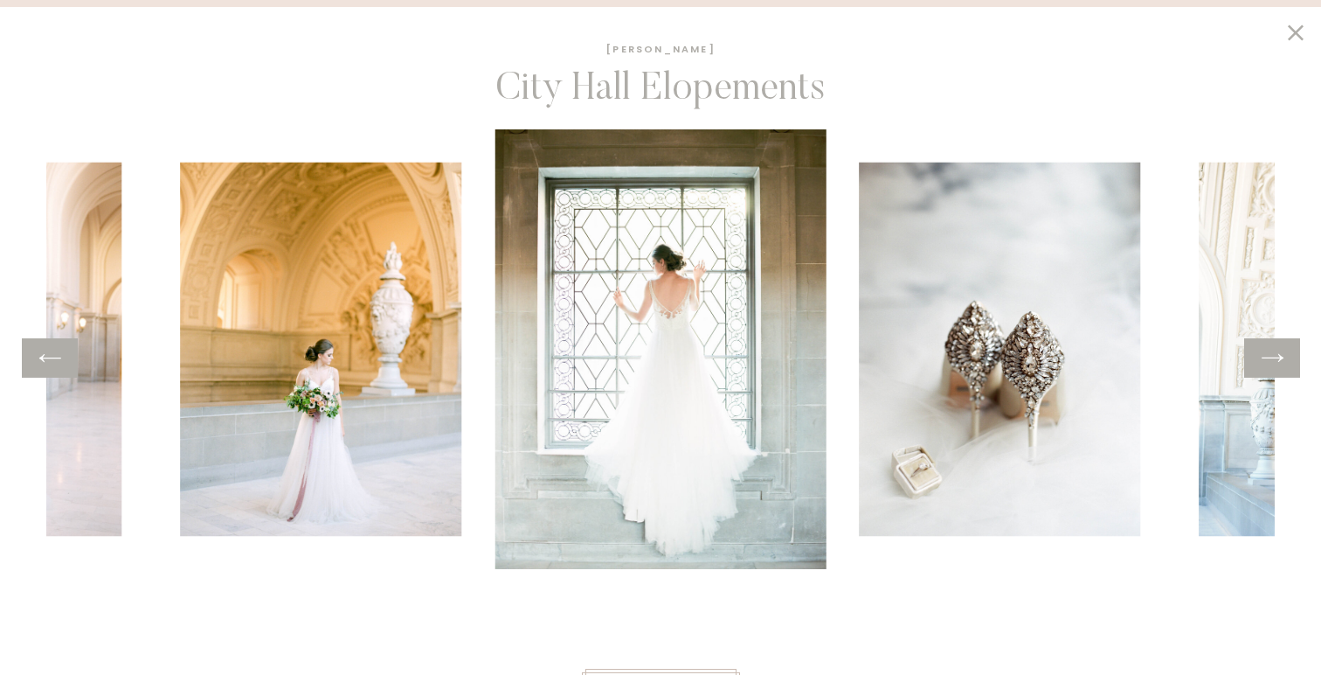
click at [74, 370] on div at bounding box center [50, 357] width 56 height 39
click at [67, 373] on div at bounding box center [50, 357] width 56 height 39
click at [58, 367] on icon at bounding box center [50, 357] width 25 height 27
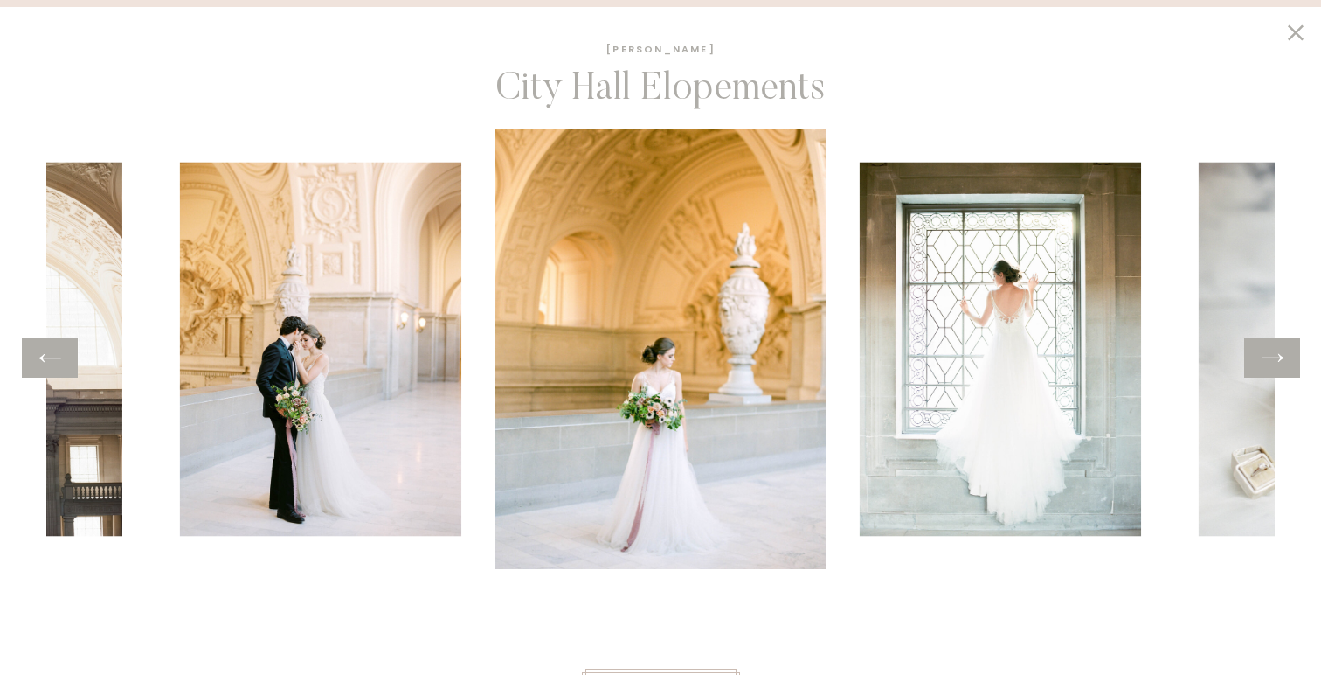
click at [60, 371] on icon at bounding box center [50, 357] width 25 height 27
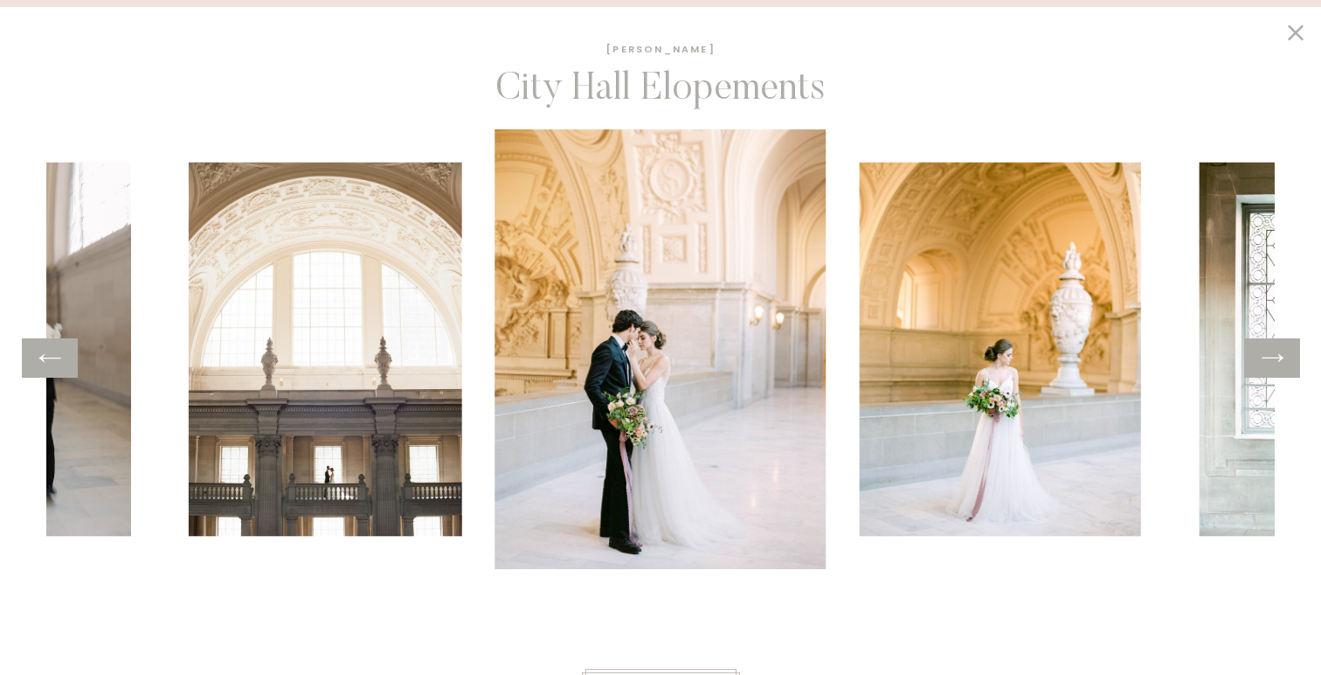
click at [1267, 363] on icon at bounding box center [1272, 357] width 25 height 27
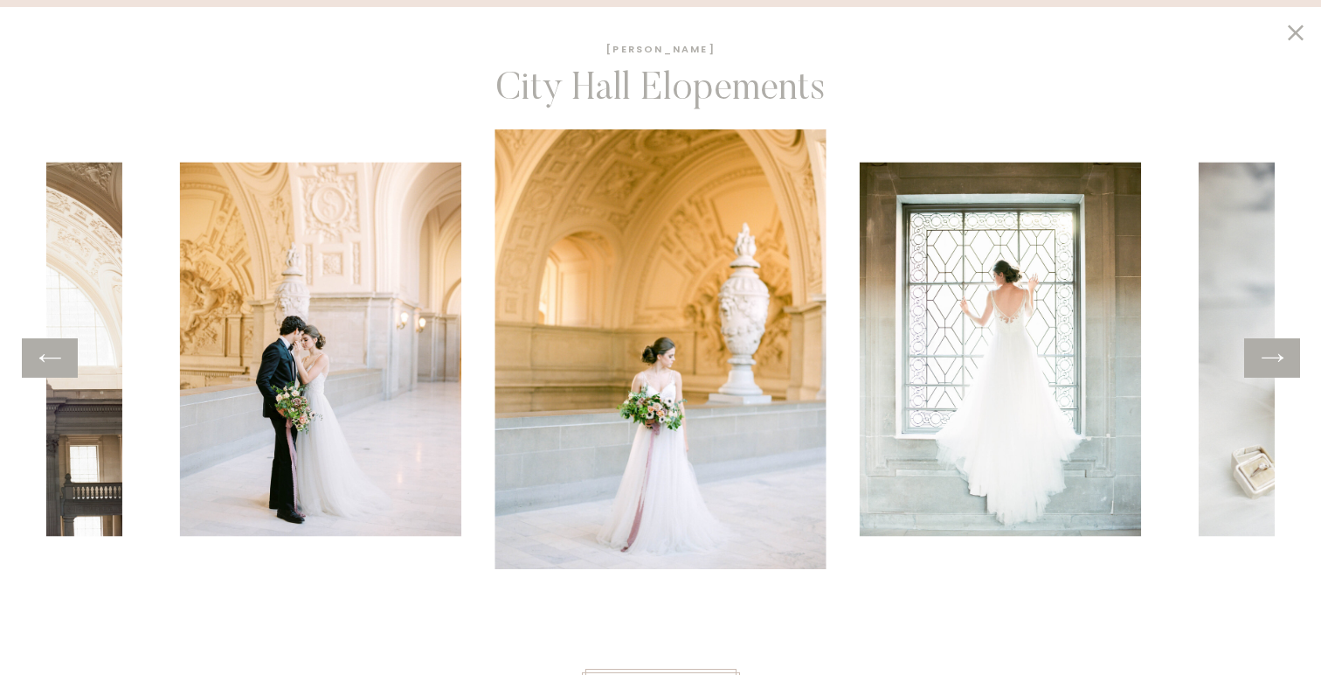
click at [38, 361] on icon at bounding box center [50, 357] width 25 height 27
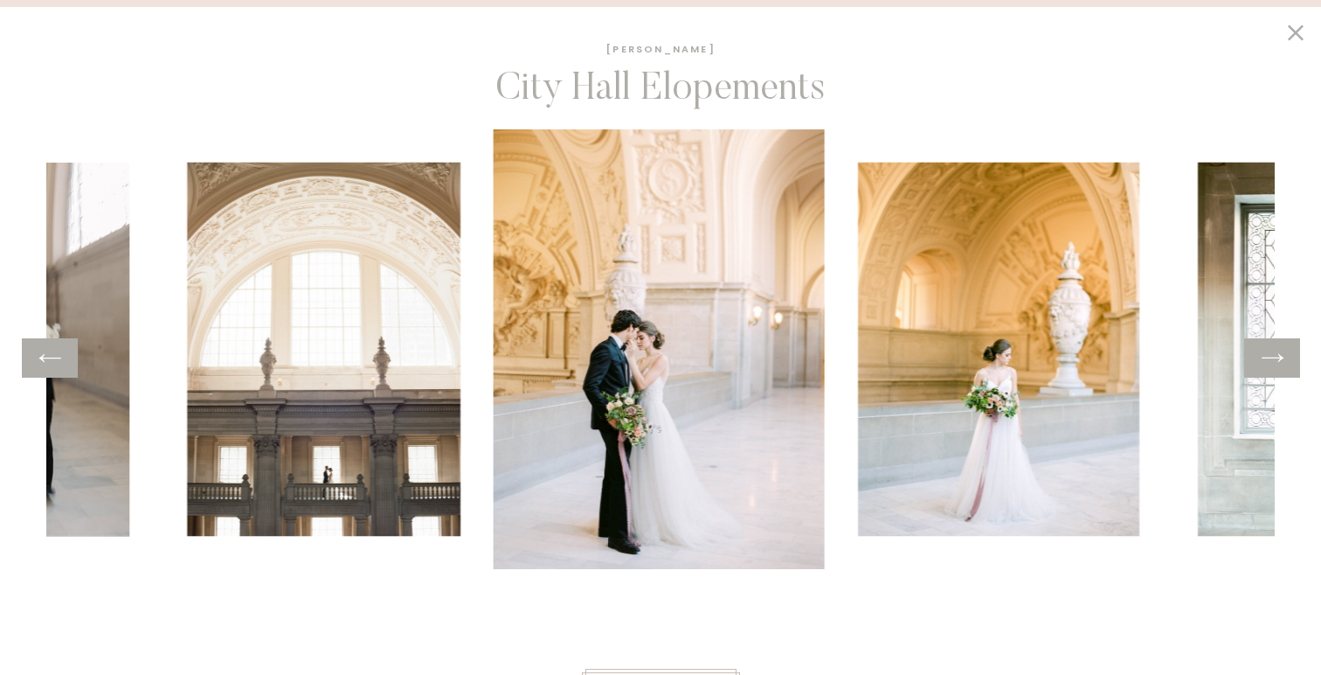
click at [46, 361] on icon at bounding box center [50, 357] width 25 height 27
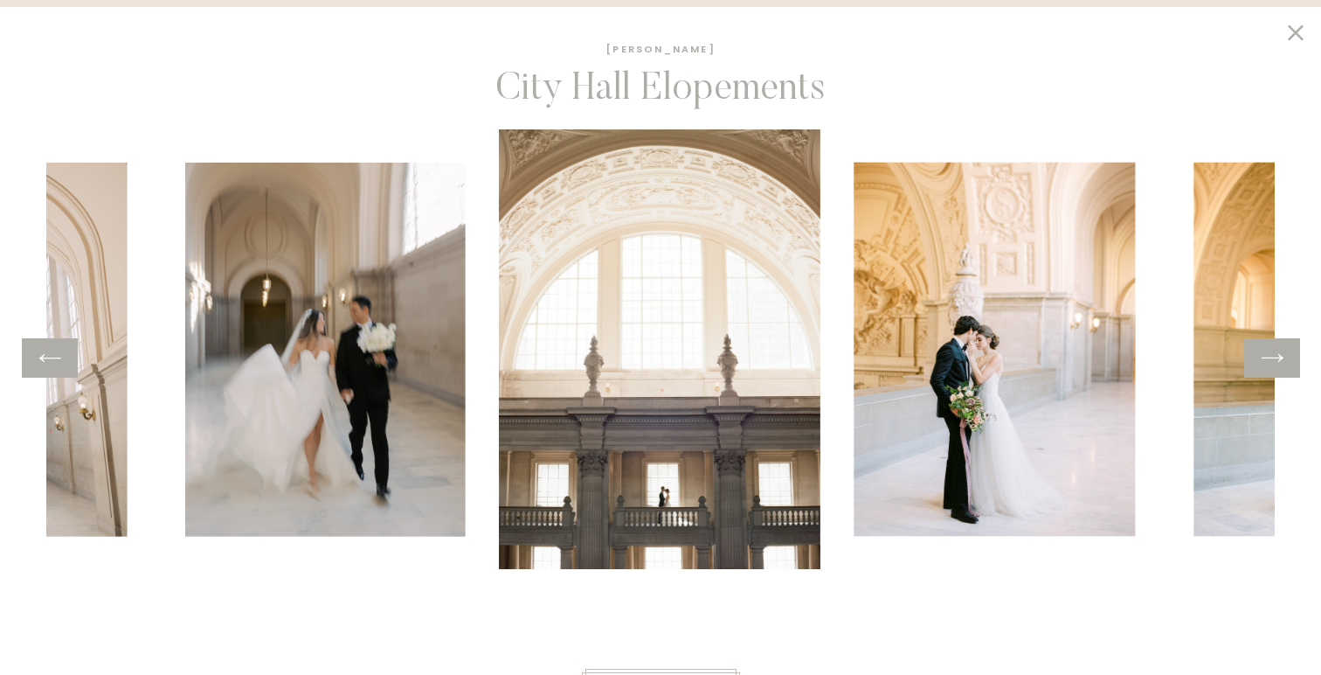
click at [46, 361] on icon at bounding box center [50, 357] width 25 height 27
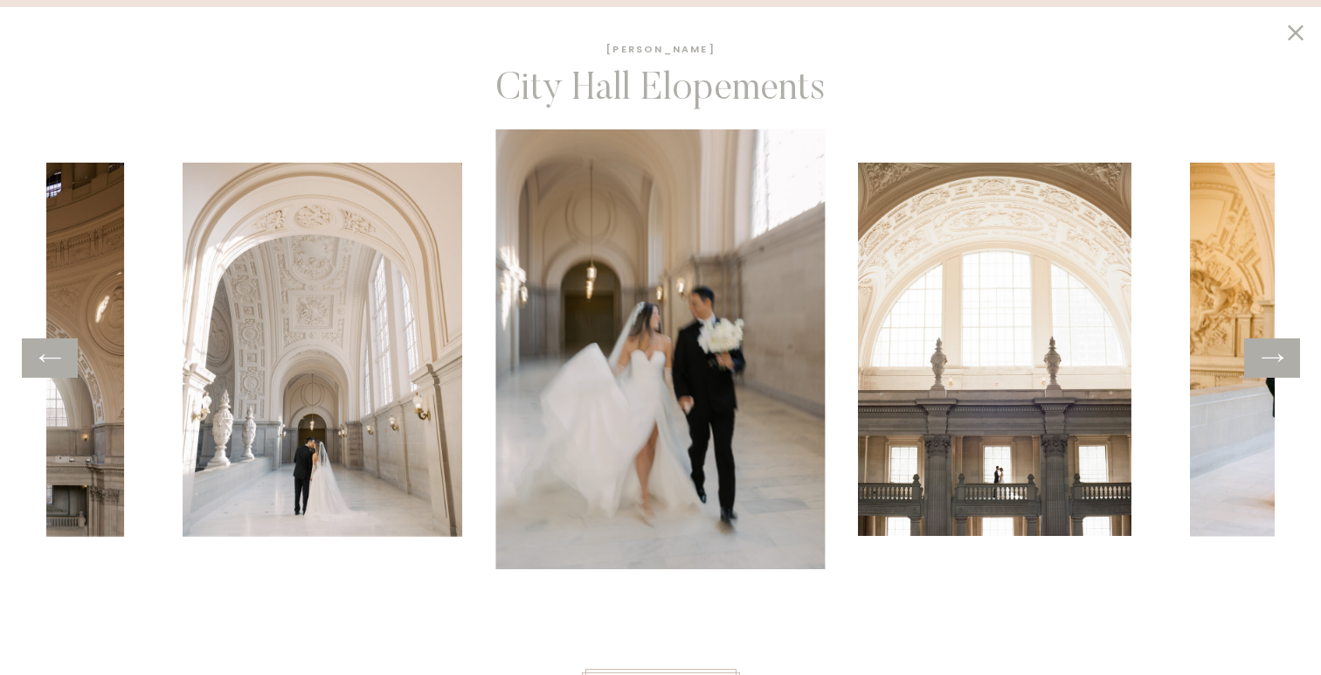
click at [46, 361] on icon at bounding box center [50, 357] width 25 height 27
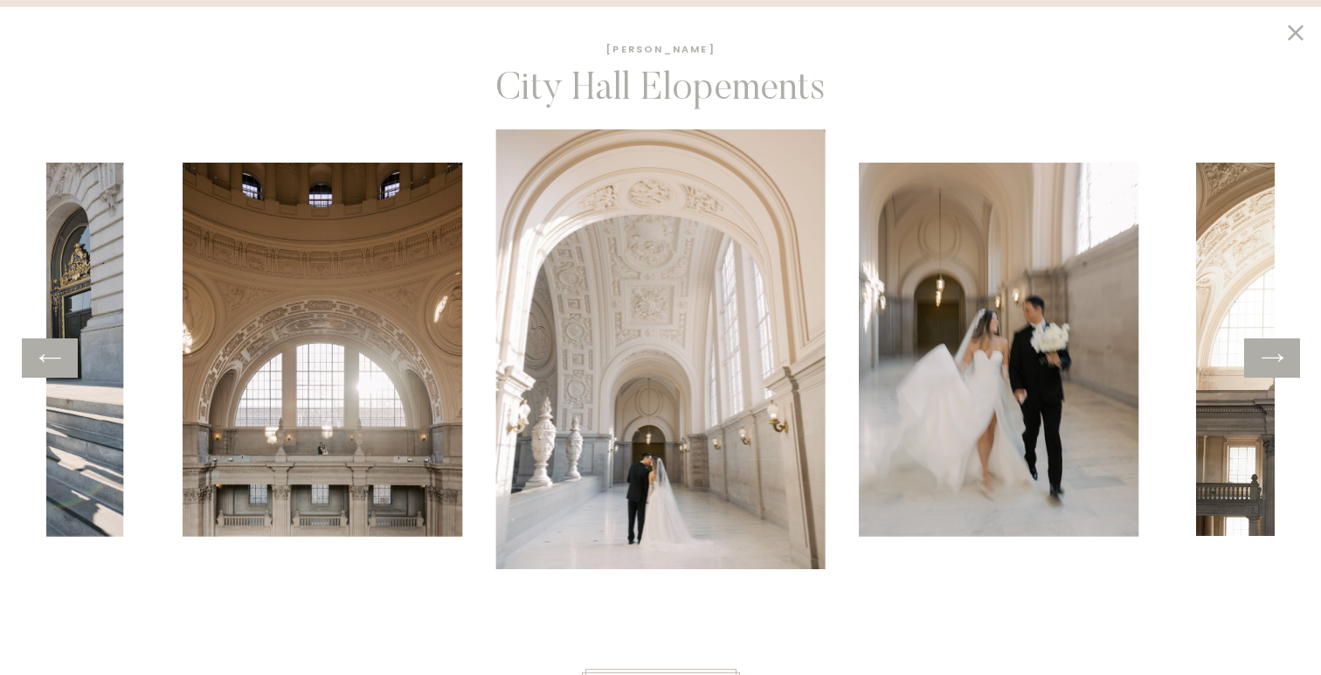
click at [46, 361] on icon at bounding box center [50, 357] width 25 height 27
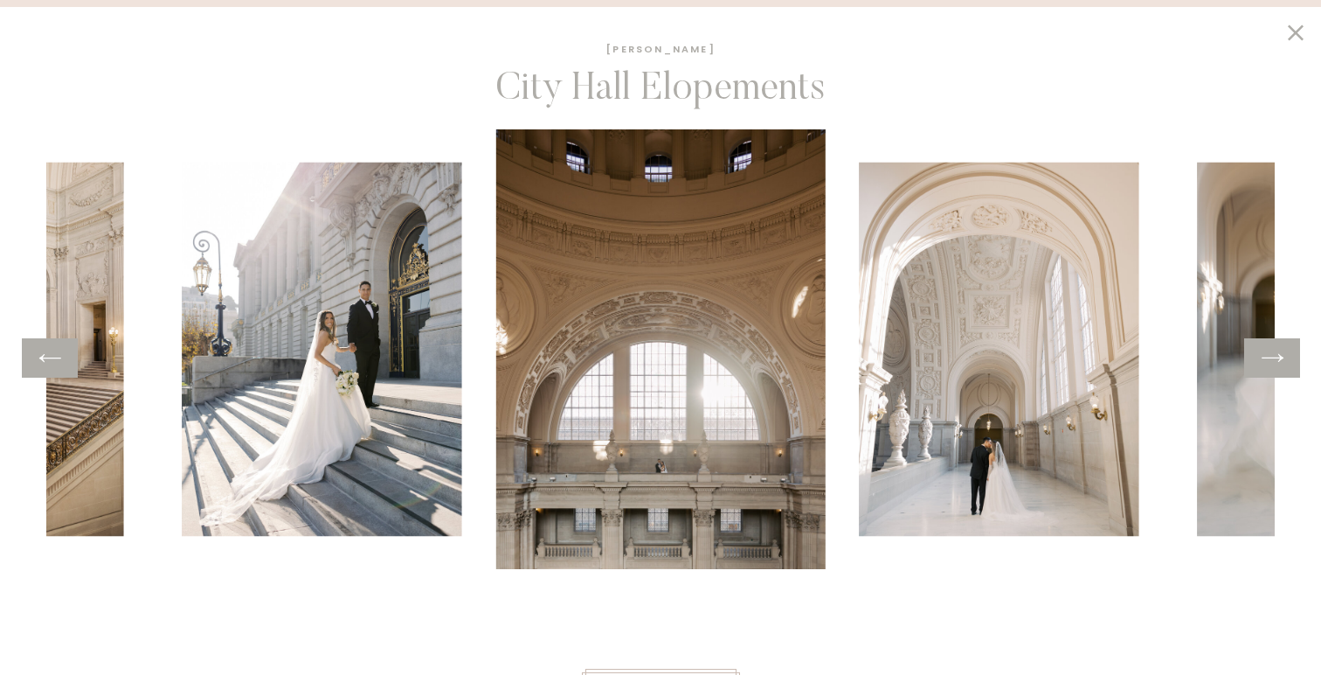
click at [325, 352] on img at bounding box center [323, 350] width 281 height 374
click at [384, 339] on img at bounding box center [323, 350] width 281 height 374
click at [56, 360] on icon at bounding box center [50, 357] width 25 height 27
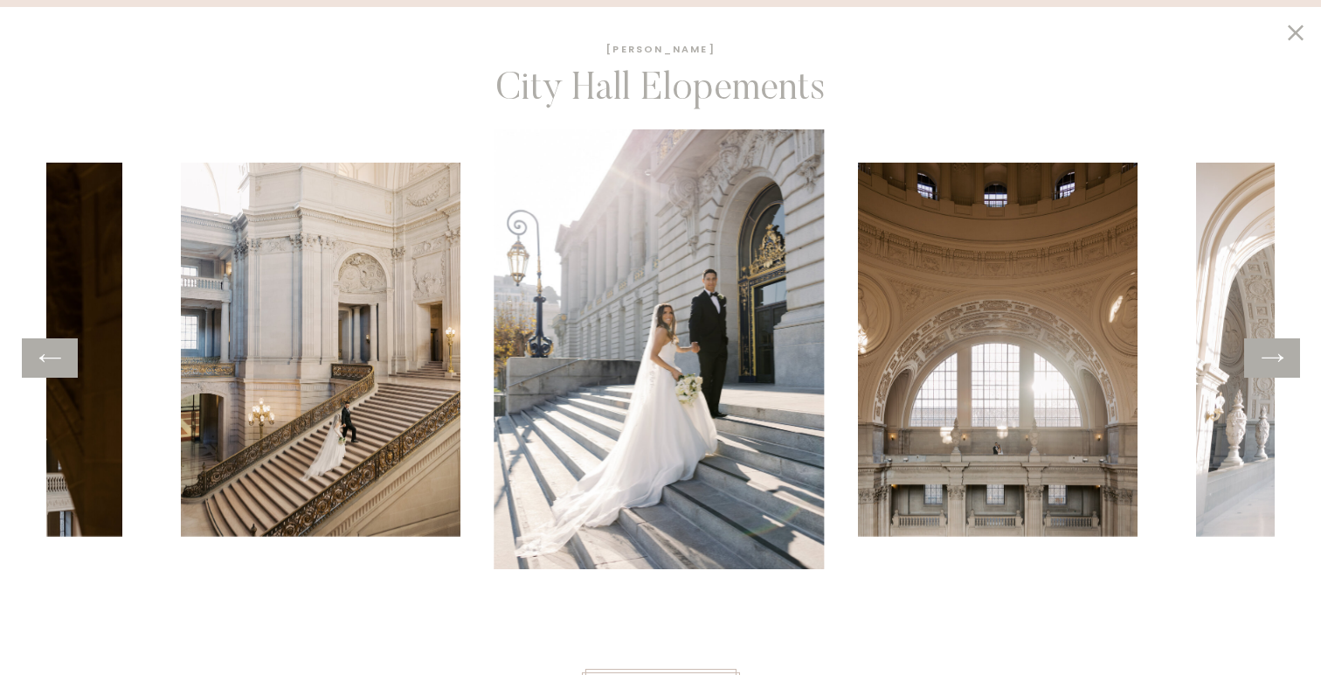
click at [56, 360] on icon at bounding box center [50, 357] width 25 height 27
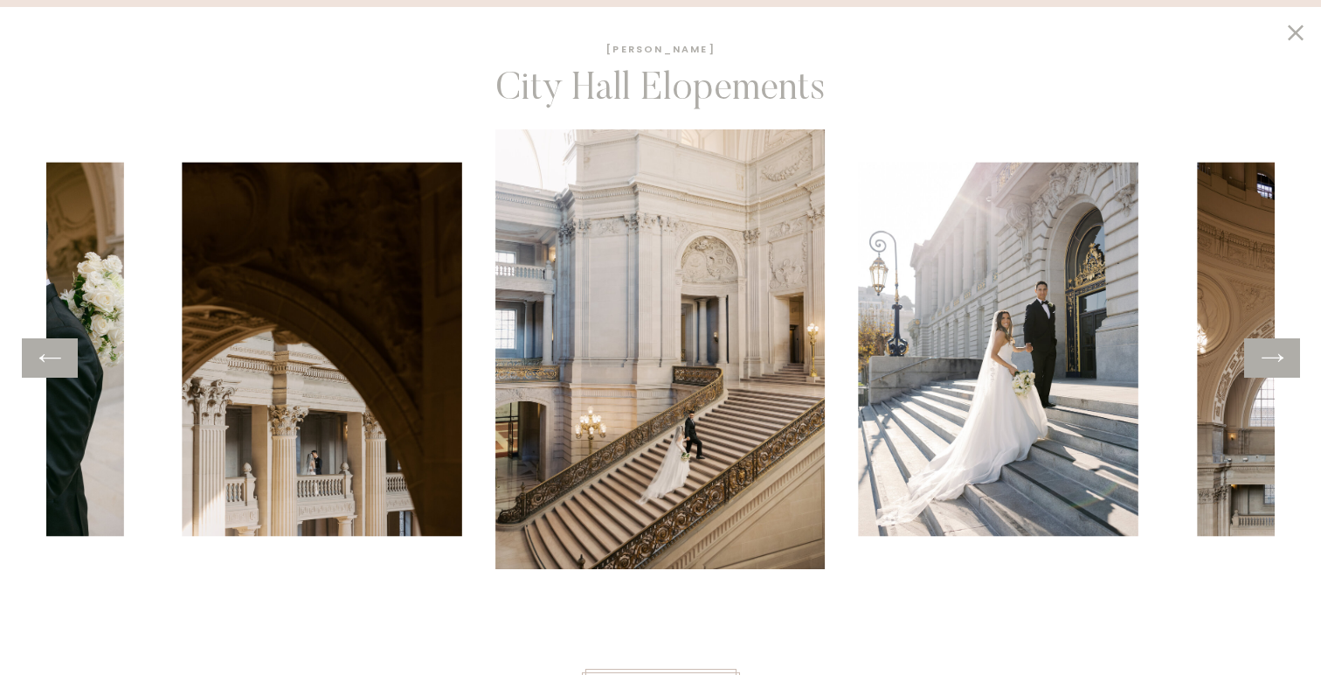
click at [48, 371] on icon at bounding box center [50, 357] width 25 height 27
